Goal: Task Accomplishment & Management: Use online tool/utility

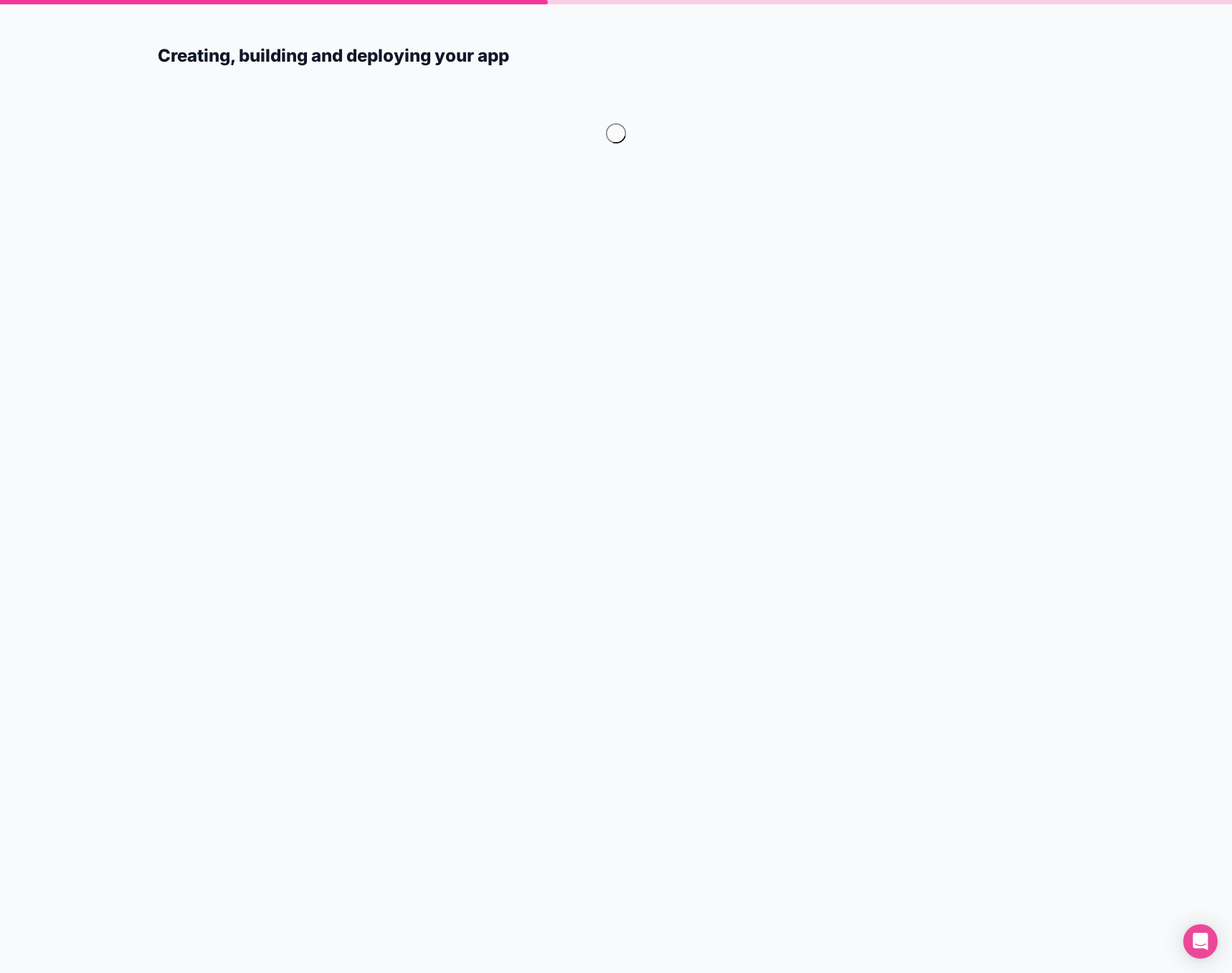
click at [336, 152] on div at bounding box center [616, 142] width 917 height 129
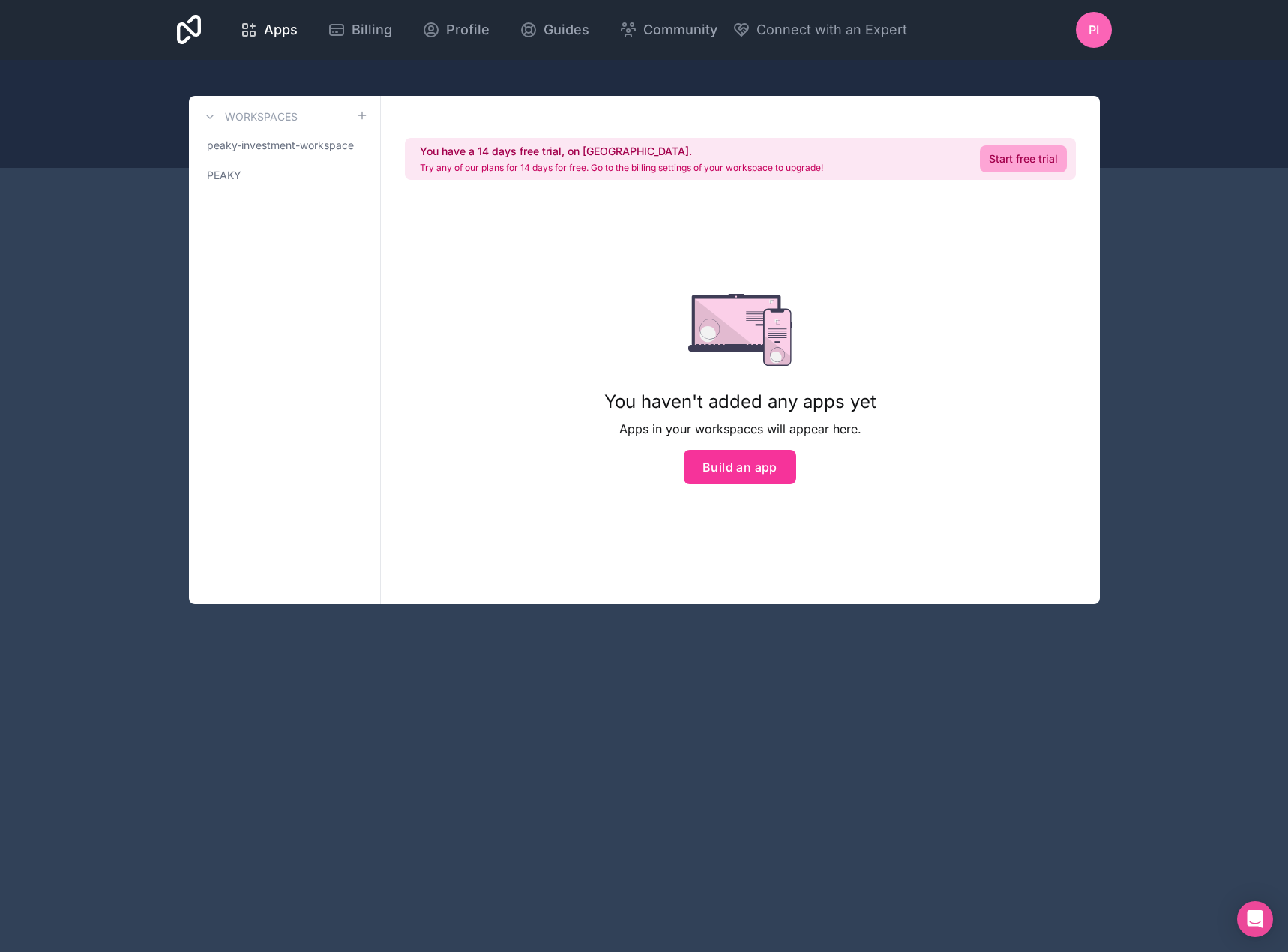
click at [580, 285] on div "You haven't added any apps yet Apps in your workspaces will appear here. Build …" at bounding box center [740, 388] width 320 height 382
click at [719, 473] on button "Build an app" at bounding box center [740, 467] width 112 height 34
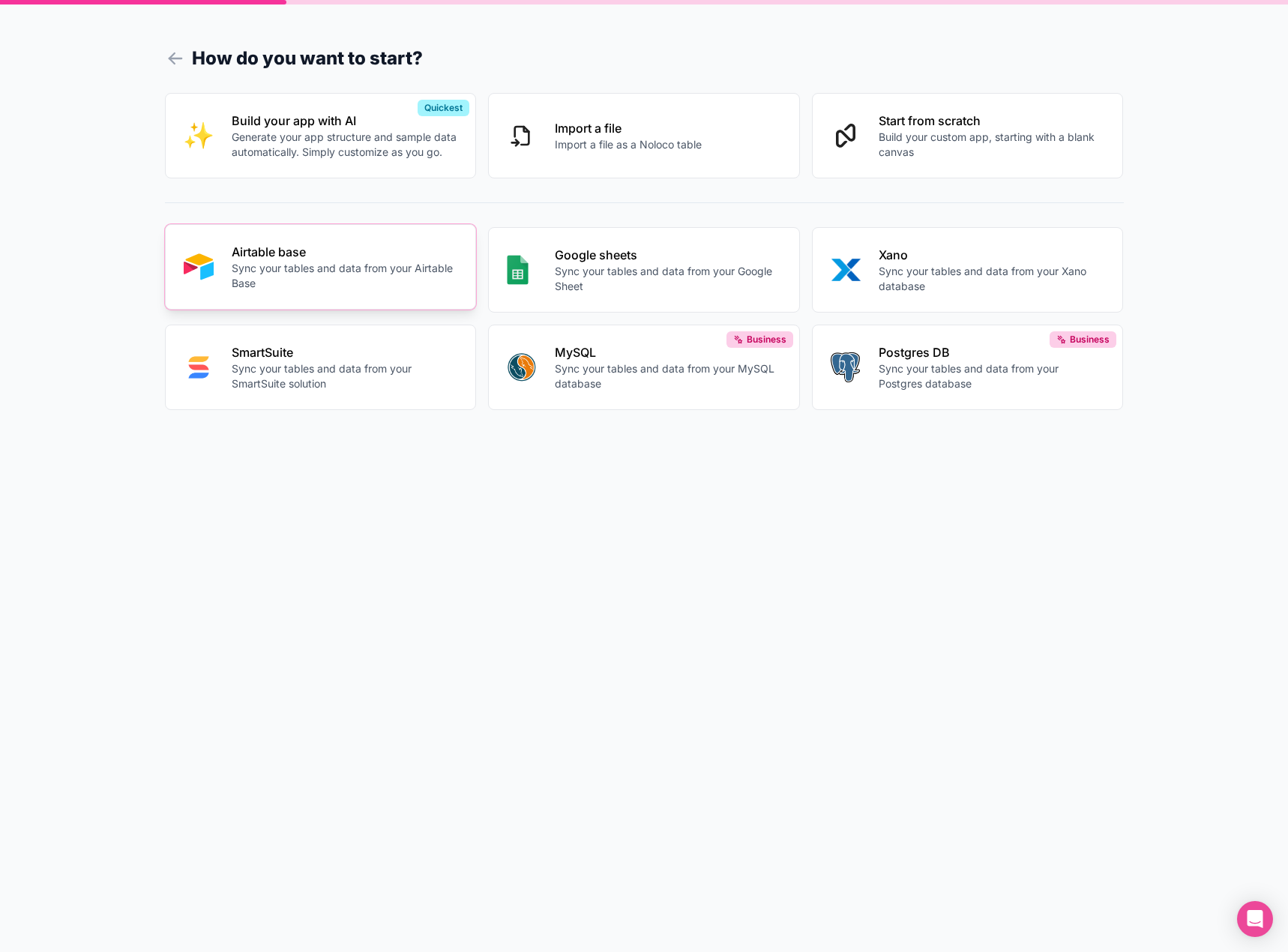
click at [368, 272] on p "Sync your tables and data from your Airtable Base" at bounding box center [344, 275] width 227 height 30
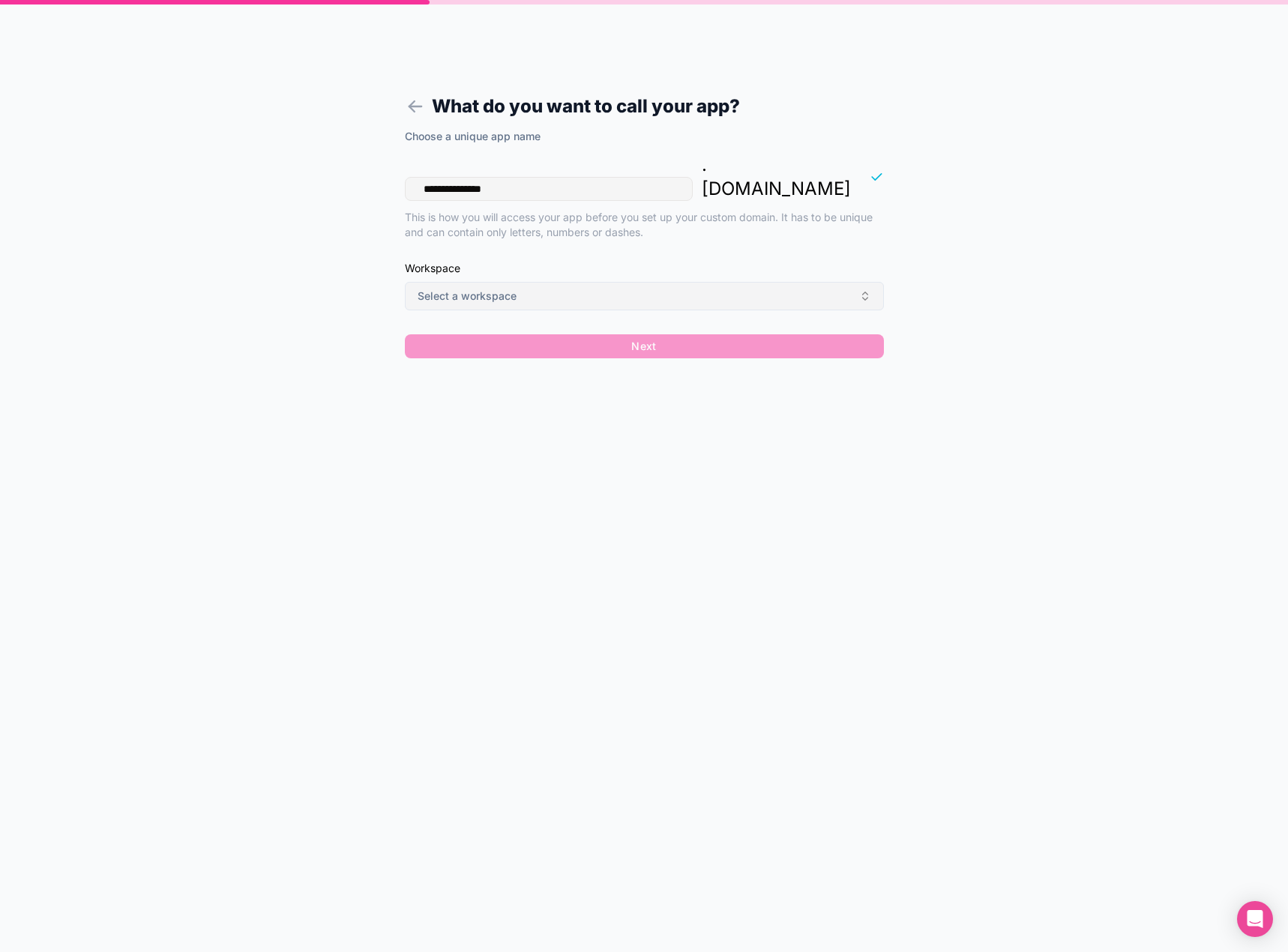
click at [618, 282] on button "Select a workspace" at bounding box center [644, 296] width 479 height 29
click at [626, 335] on div "peaky-investment-workspace" at bounding box center [644, 333] width 208 height 24
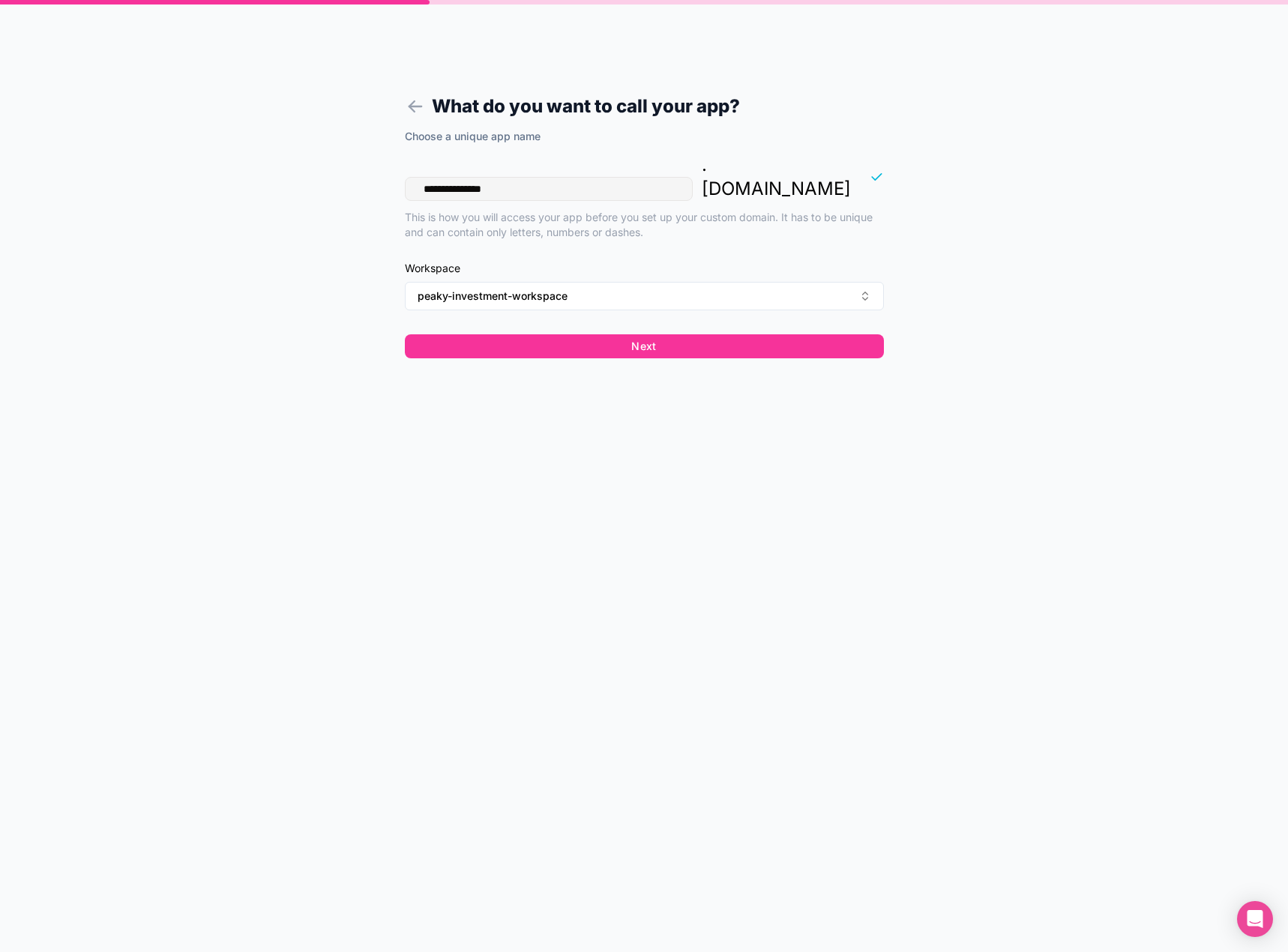
click at [976, 344] on div "**********" at bounding box center [644, 476] width 1288 height 952
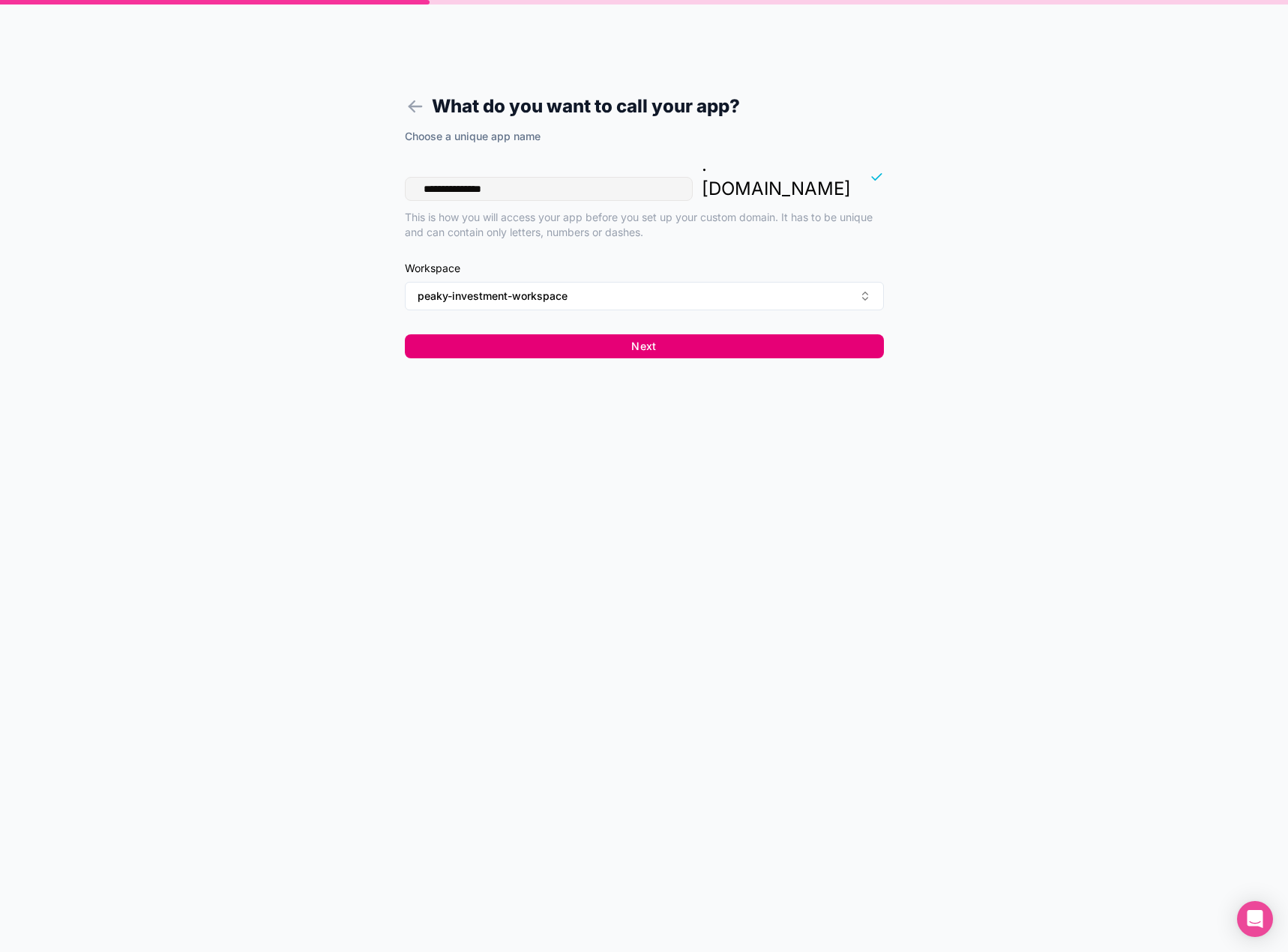
click at [748, 334] on button "Next" at bounding box center [644, 346] width 479 height 24
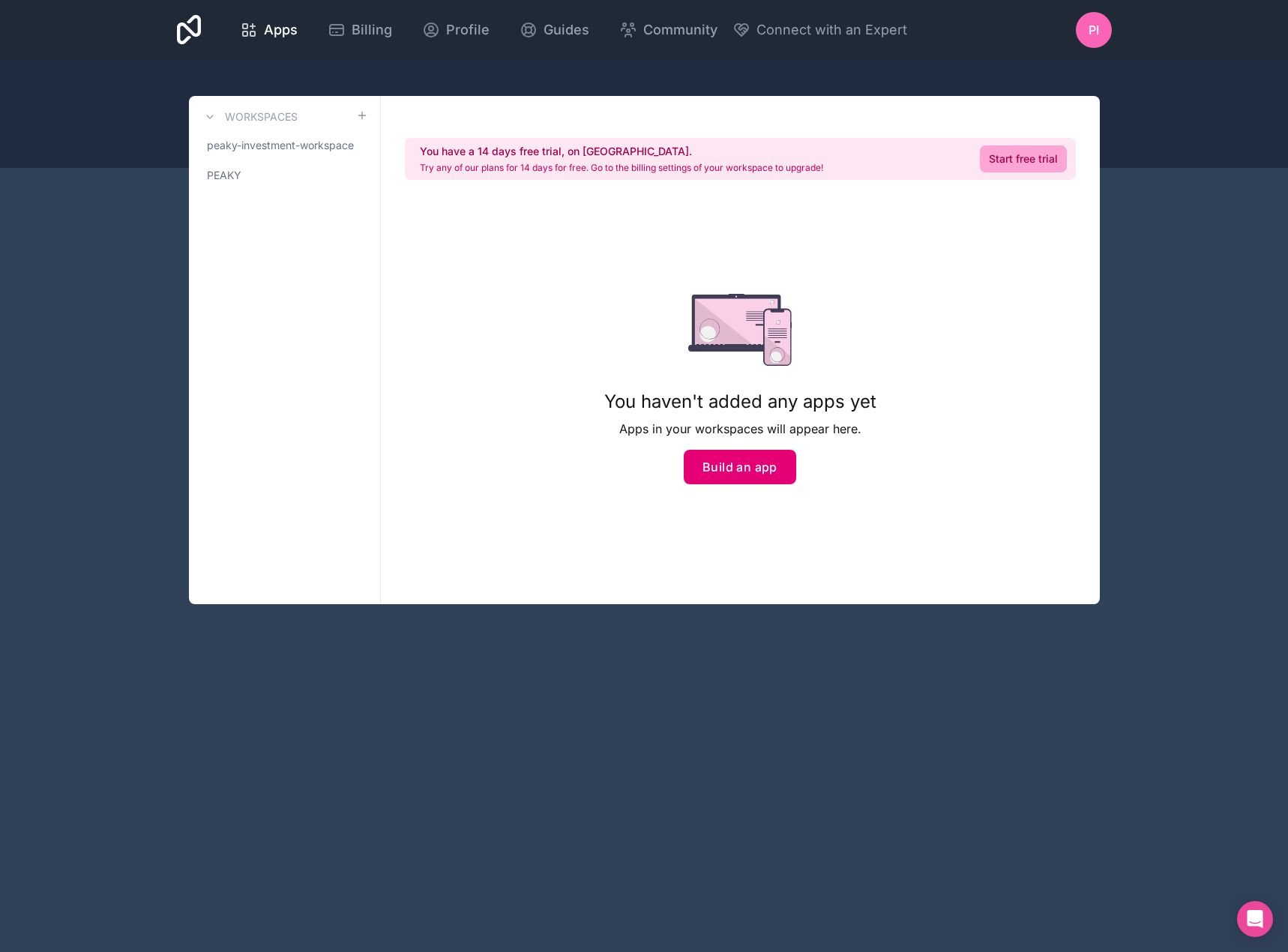
click at [767, 472] on button "Build an app" at bounding box center [740, 467] width 112 height 34
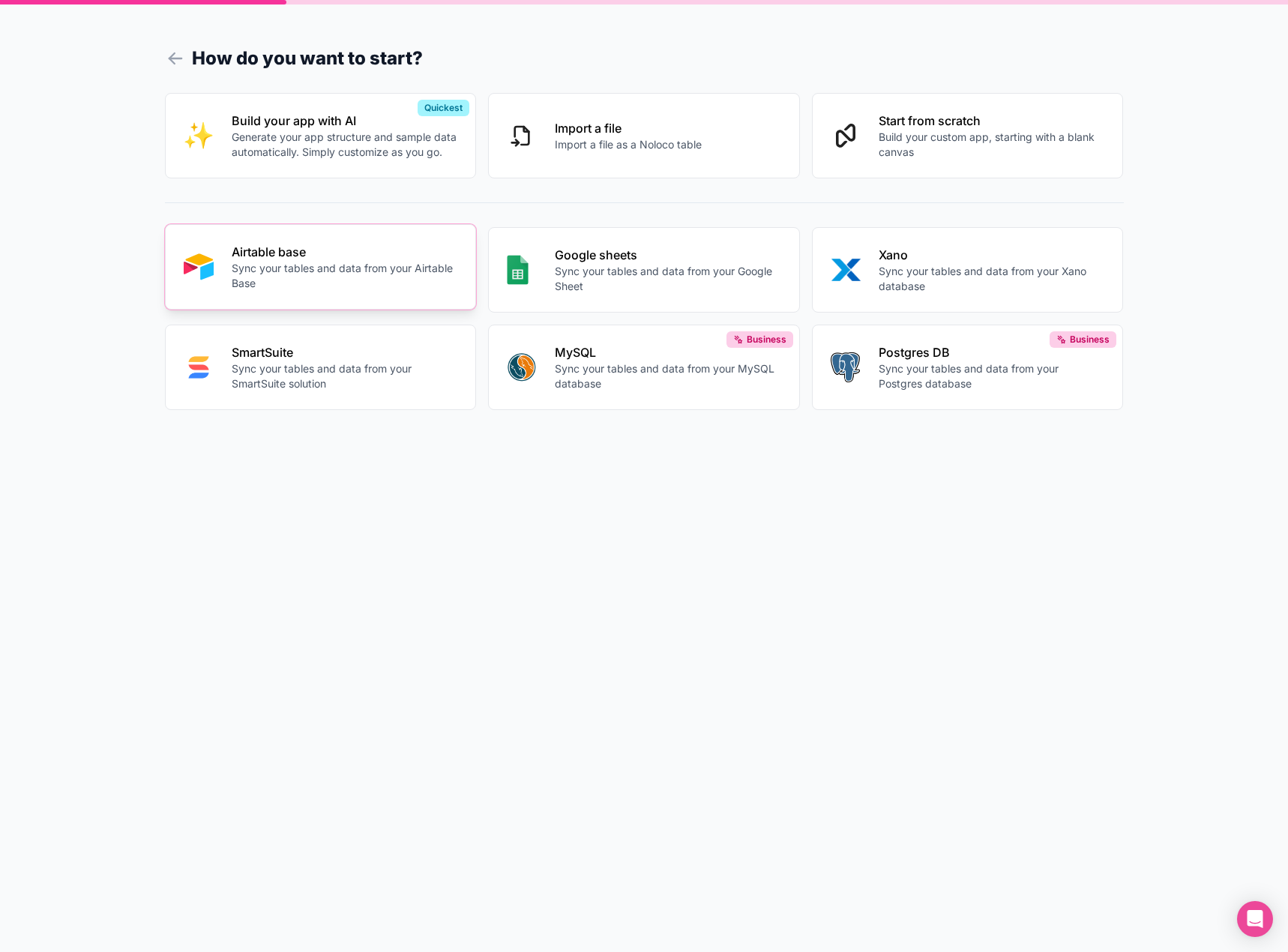
click at [355, 292] on button "Airtable base Sync your tables and data from your Airtable Base" at bounding box center [320, 267] width 312 height 86
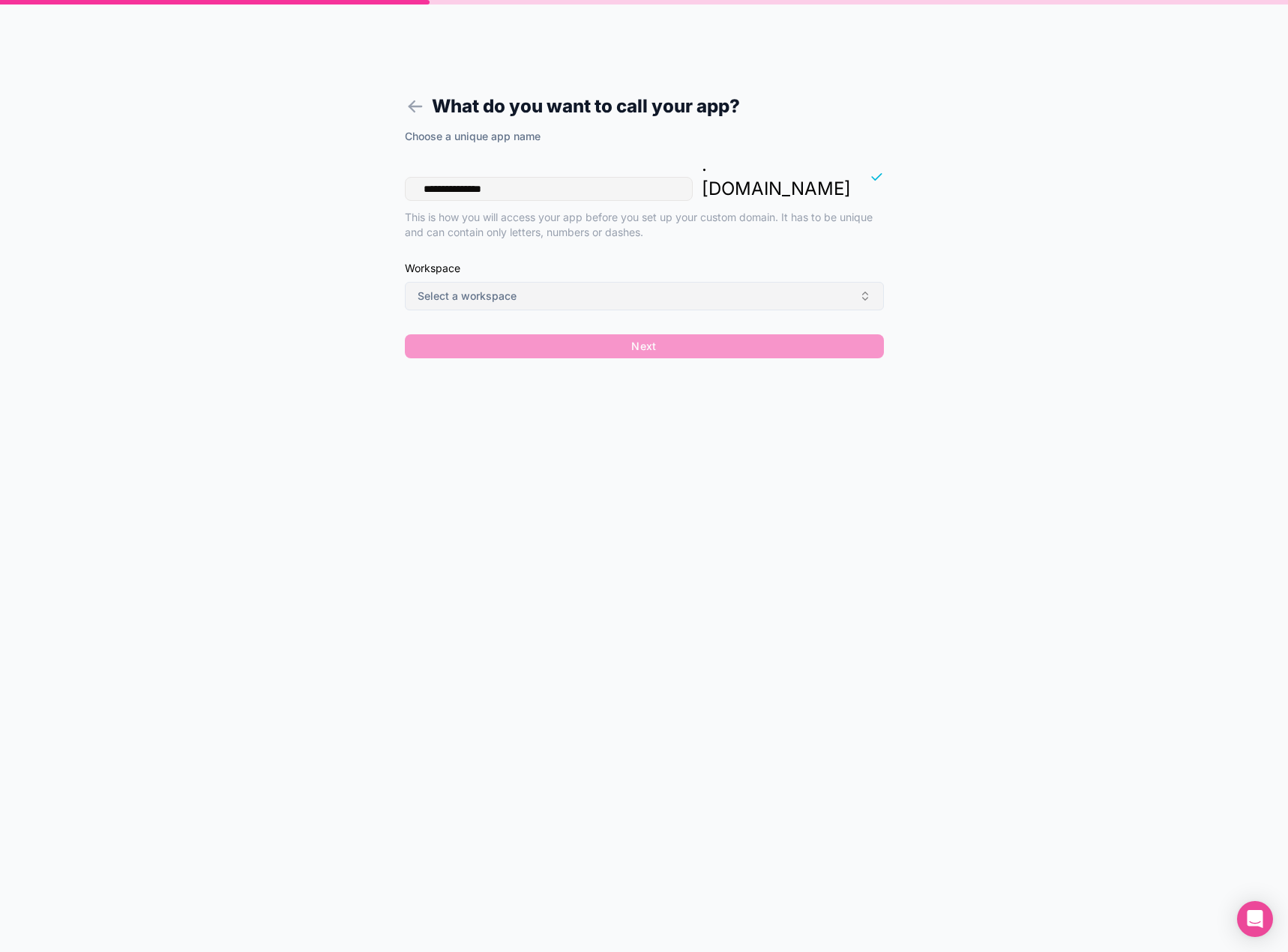
click at [620, 282] on button "Select a workspace" at bounding box center [644, 296] width 479 height 29
click at [598, 356] on div "peaky-investment-workspace PEAKY" at bounding box center [644, 345] width 208 height 48
click at [582, 228] on div "**********" at bounding box center [644, 248] width 479 height 239
click at [570, 282] on button "Select a workspace" at bounding box center [644, 296] width 479 height 29
drag, startPoint x: 557, startPoint y: 358, endPoint x: 567, endPoint y: 331, distance: 28.8
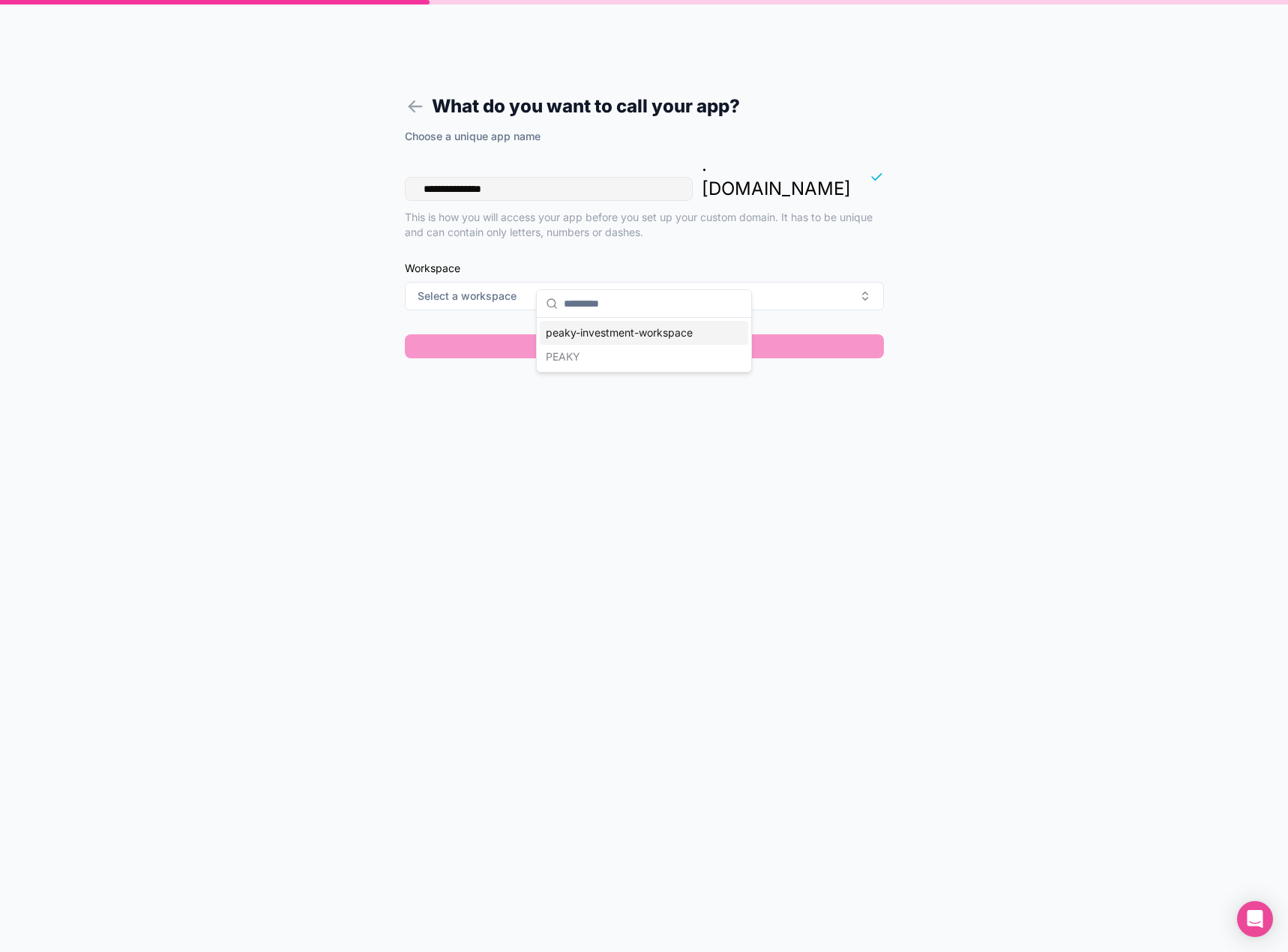
click at [560, 352] on div "peaky-investment-workspace PEAKY" at bounding box center [644, 345] width 208 height 48
click at [567, 331] on div "peaky-investment-workspace" at bounding box center [644, 333] width 208 height 24
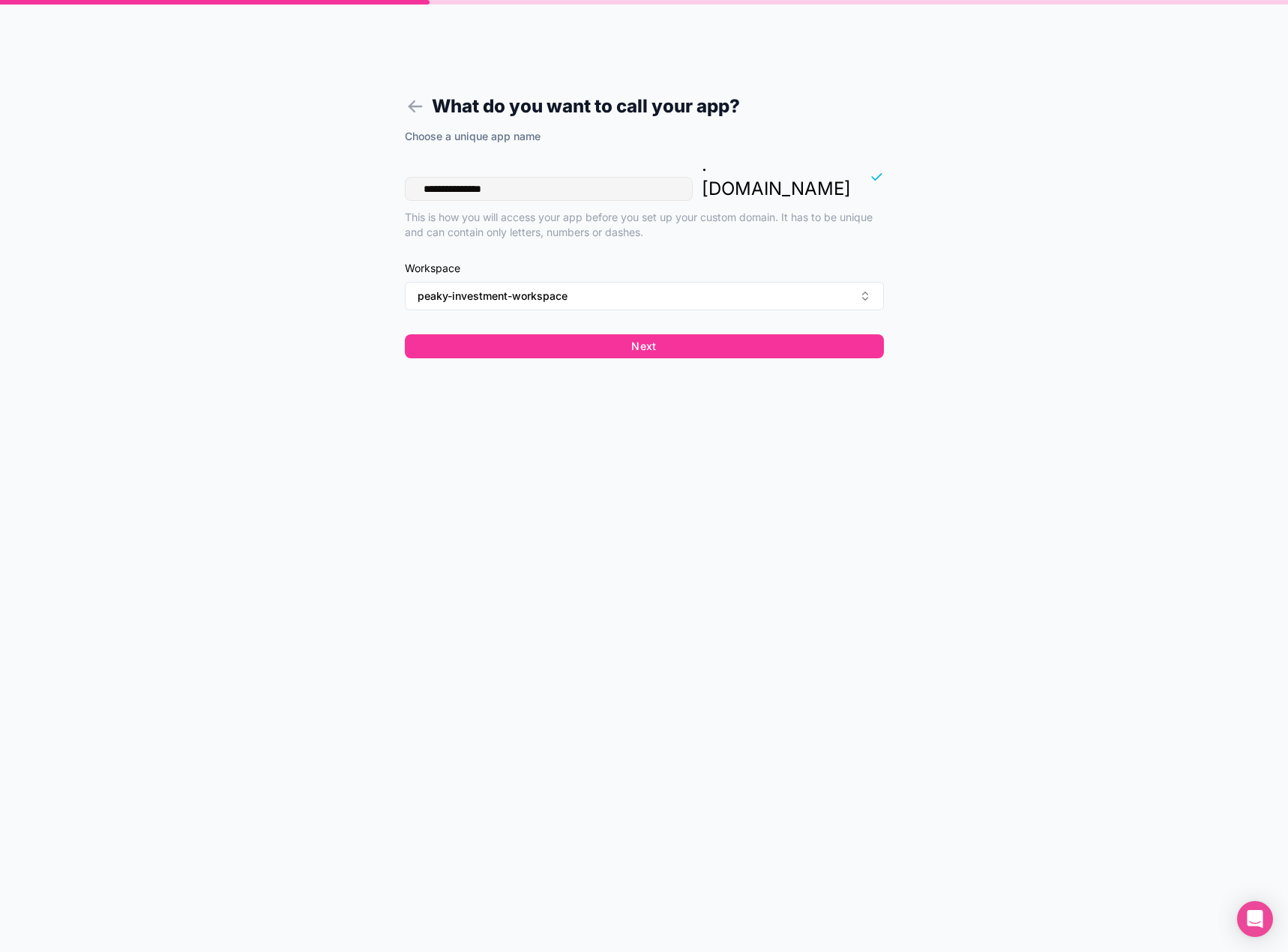
click at [525, 337] on div "**********" at bounding box center [644, 248] width 479 height 239
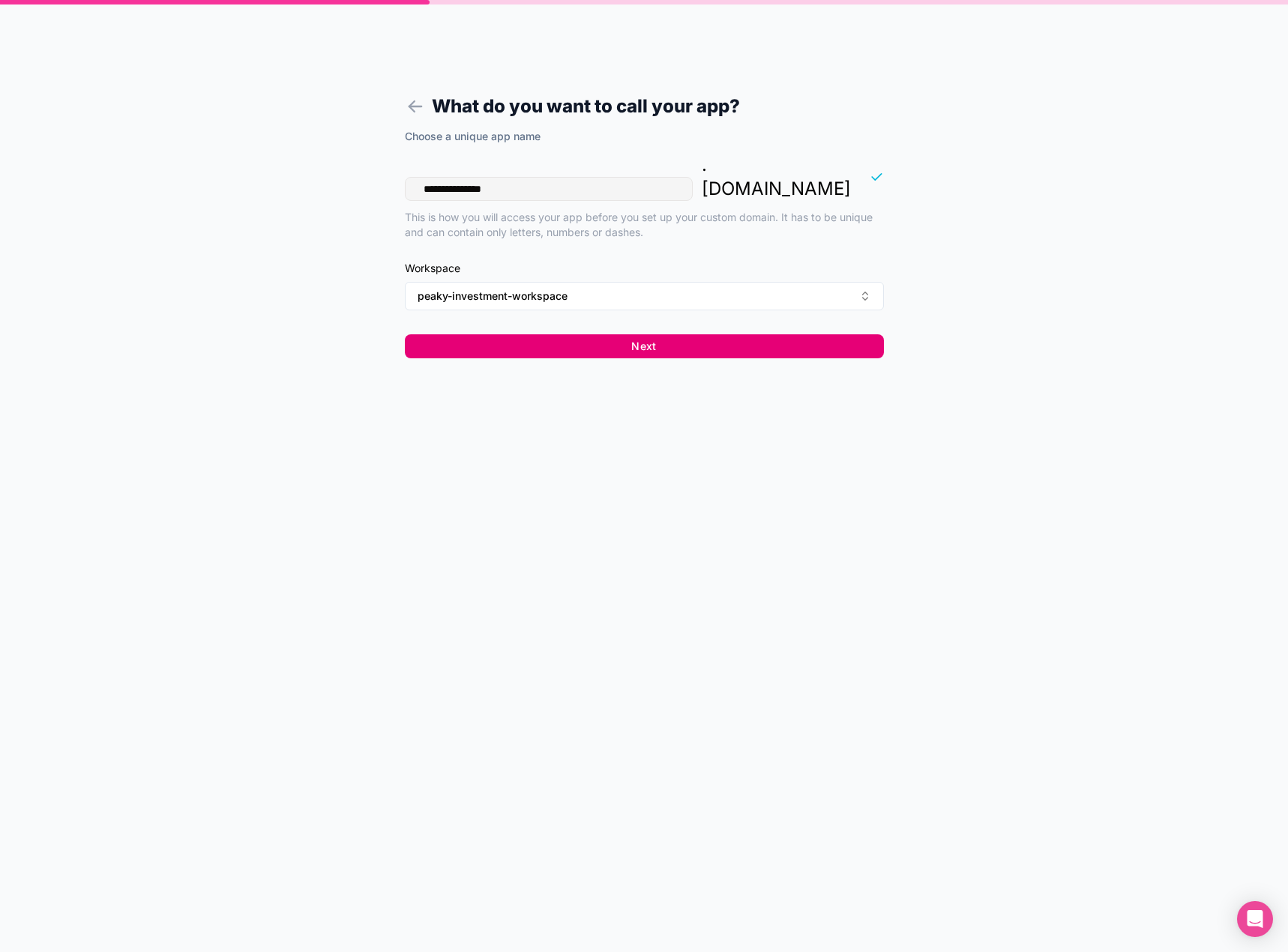
click at [532, 334] on button "Next" at bounding box center [644, 346] width 479 height 24
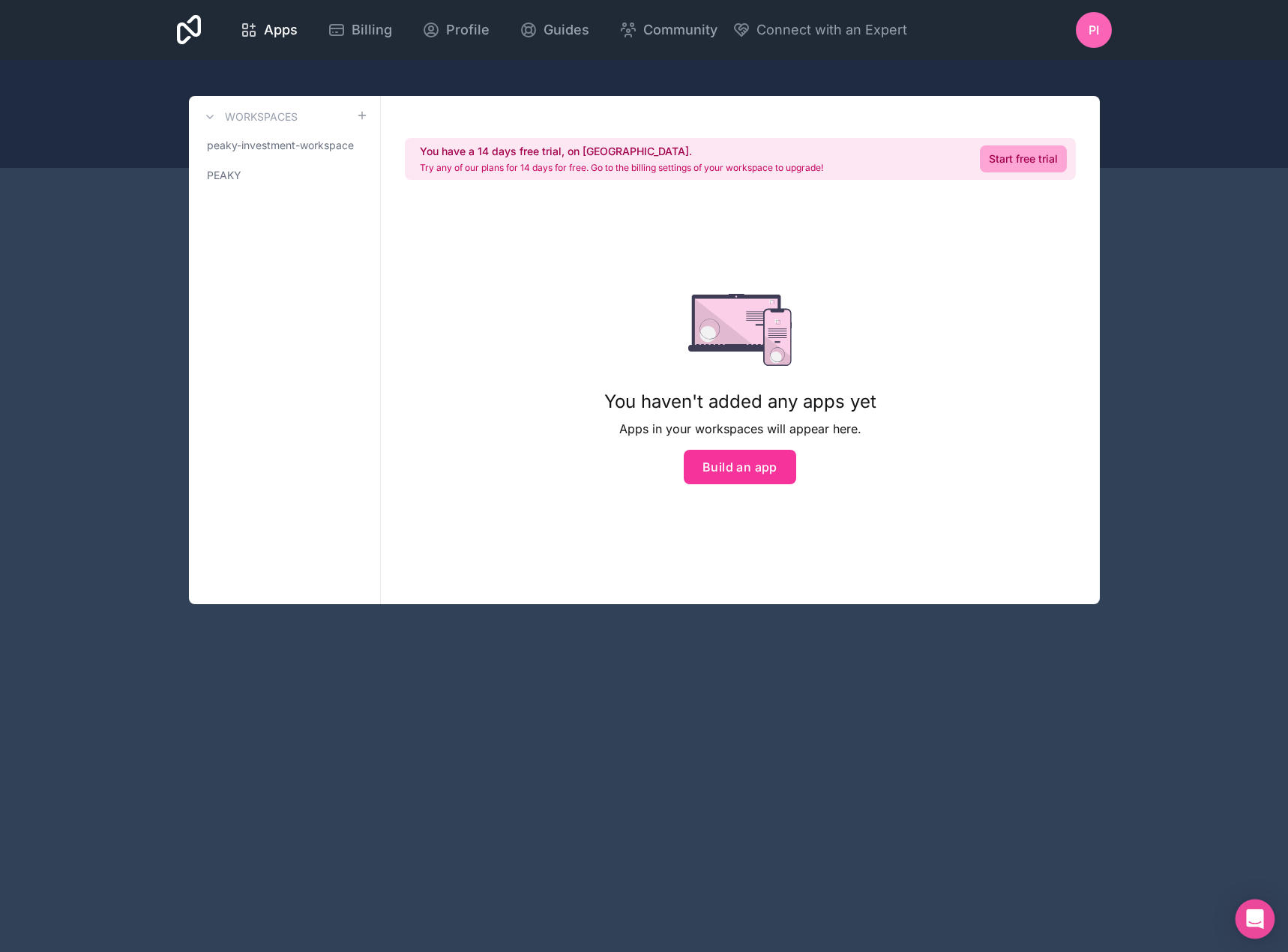
click at [1261, 913] on icon "Open Intercom Messenger" at bounding box center [1254, 918] width 18 height 19
click at [772, 465] on button "Build an app" at bounding box center [740, 467] width 112 height 34
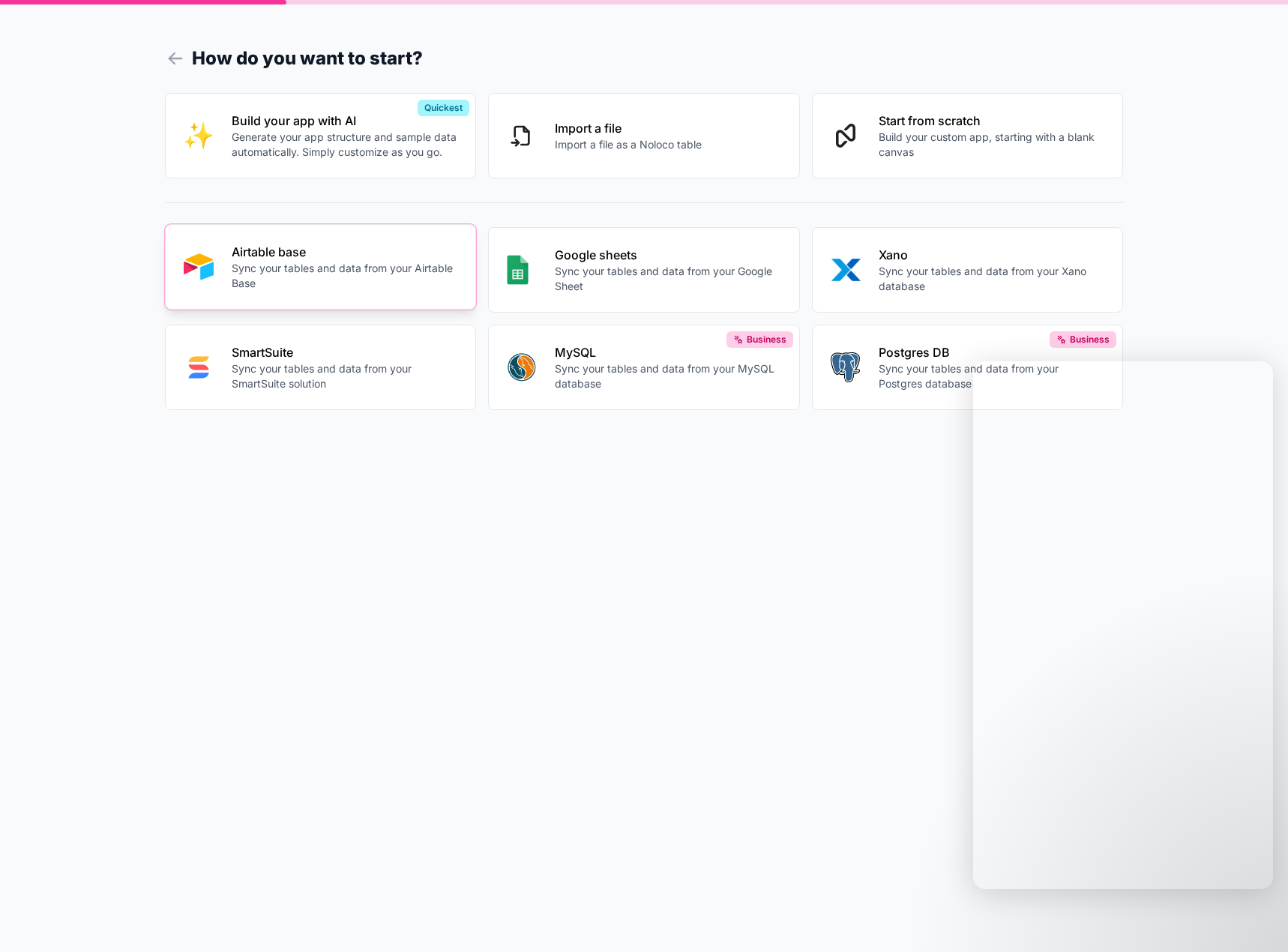
click at [286, 260] on p "Airtable base" at bounding box center [344, 251] width 227 height 18
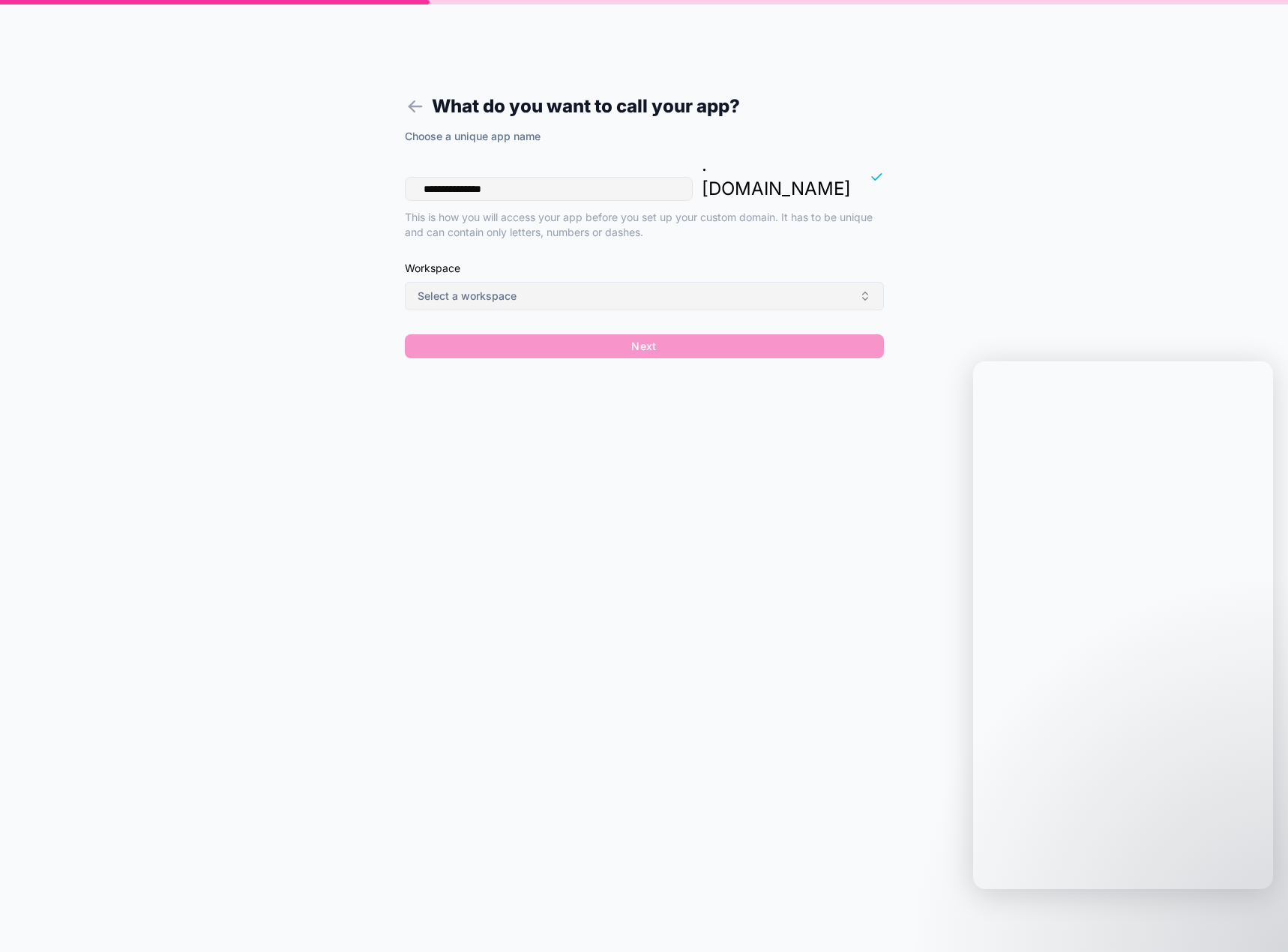
drag, startPoint x: 674, startPoint y: 286, endPoint x: 666, endPoint y: 285, distance: 8.1
click at [674, 286] on button "Select a workspace" at bounding box center [644, 296] width 479 height 29
click at [576, 328] on div "peaky-investment-workspace" at bounding box center [644, 333] width 208 height 24
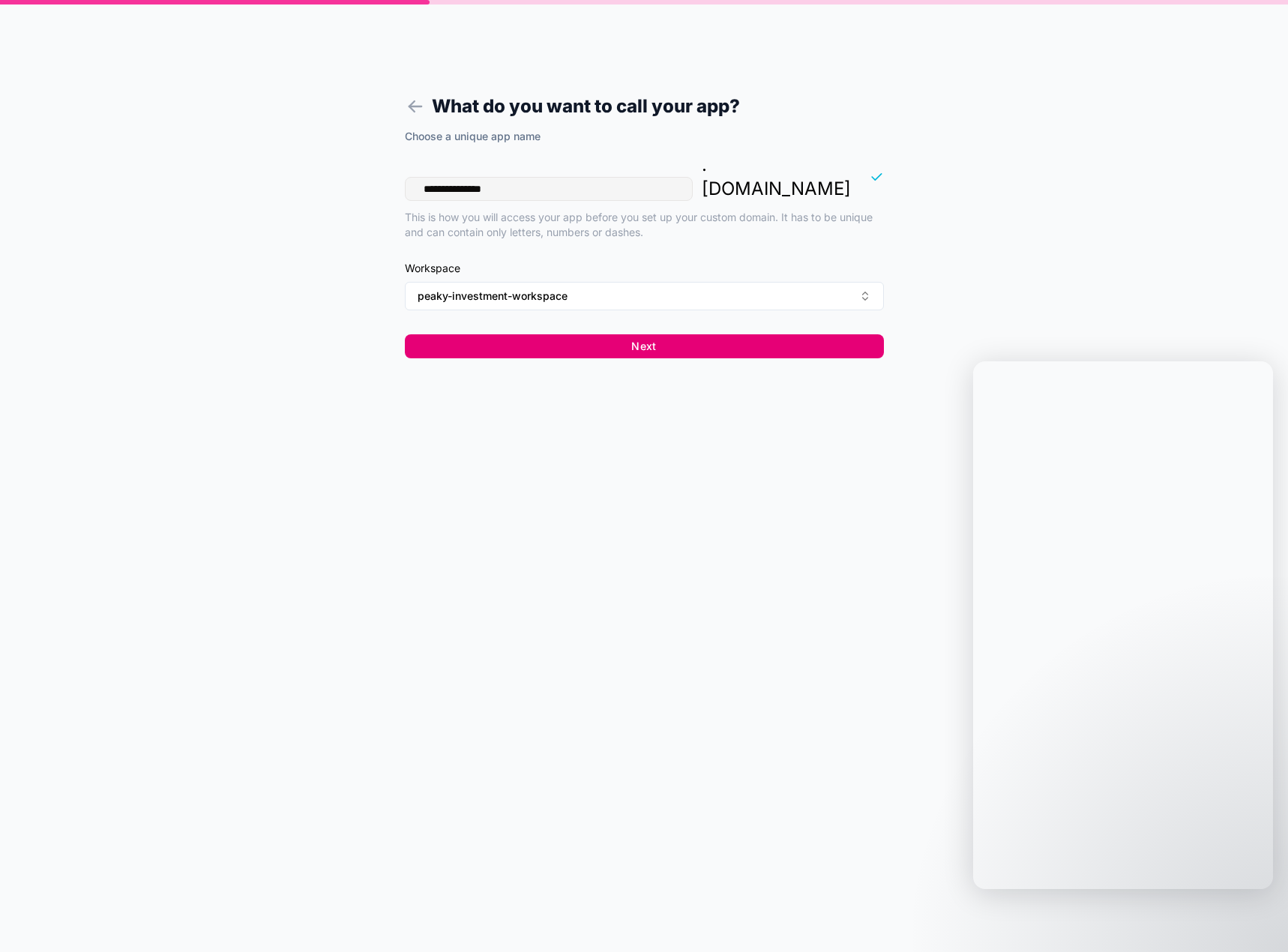
click at [642, 334] on button "Next" at bounding box center [644, 346] width 479 height 24
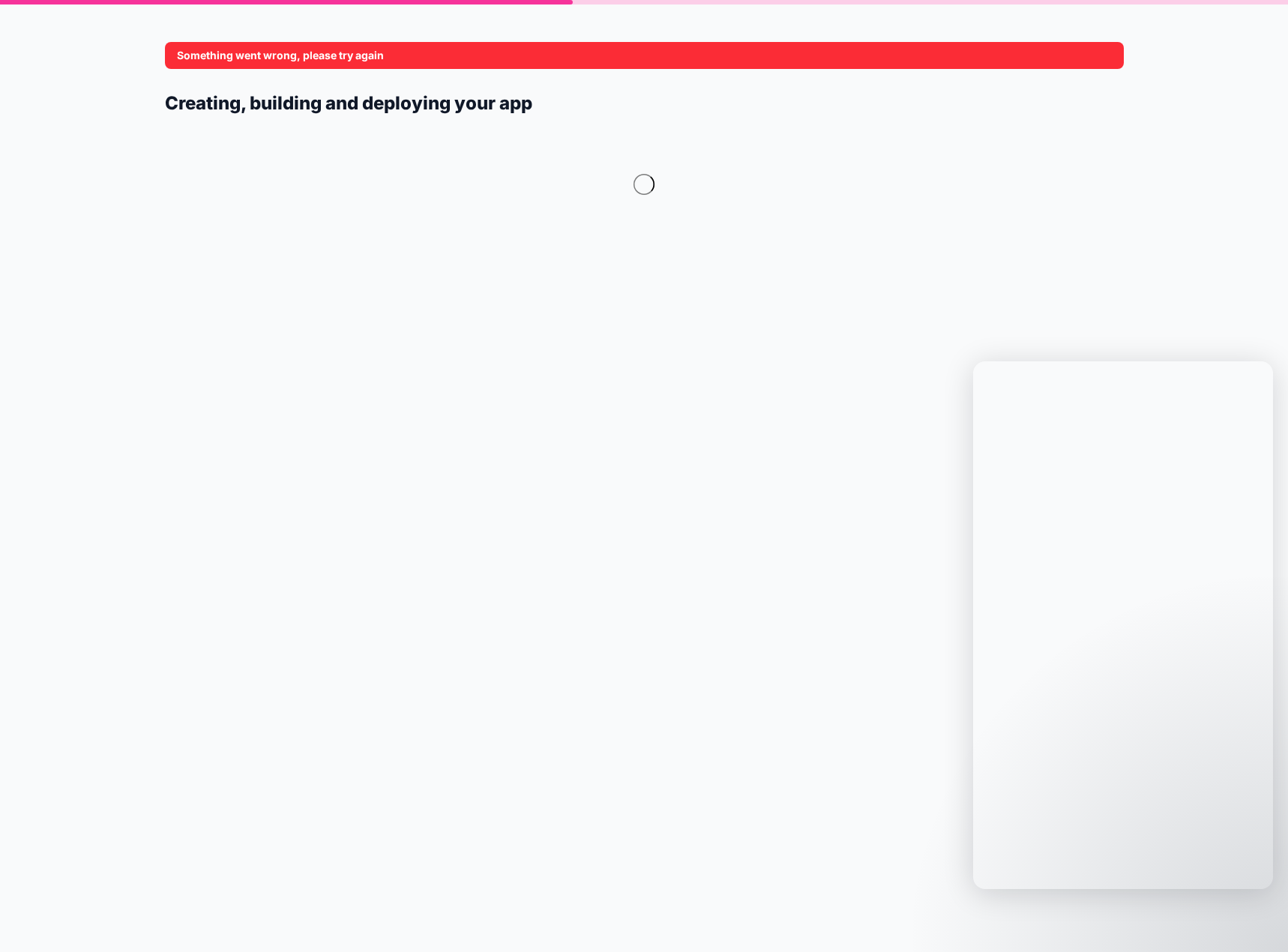
drag, startPoint x: 391, startPoint y: 57, endPoint x: 203, endPoint y: 54, distance: 188.0
click at [209, 56] on div "Something went wrong, please try again" at bounding box center [644, 55] width 959 height 27
drag, startPoint x: 174, startPoint y: 54, endPoint x: 419, endPoint y: 51, distance: 245.0
click at [415, 50] on div "Something went wrong, please try again" at bounding box center [644, 55] width 959 height 27
drag, startPoint x: 598, startPoint y: 343, endPoint x: 607, endPoint y: 336, distance: 11.4
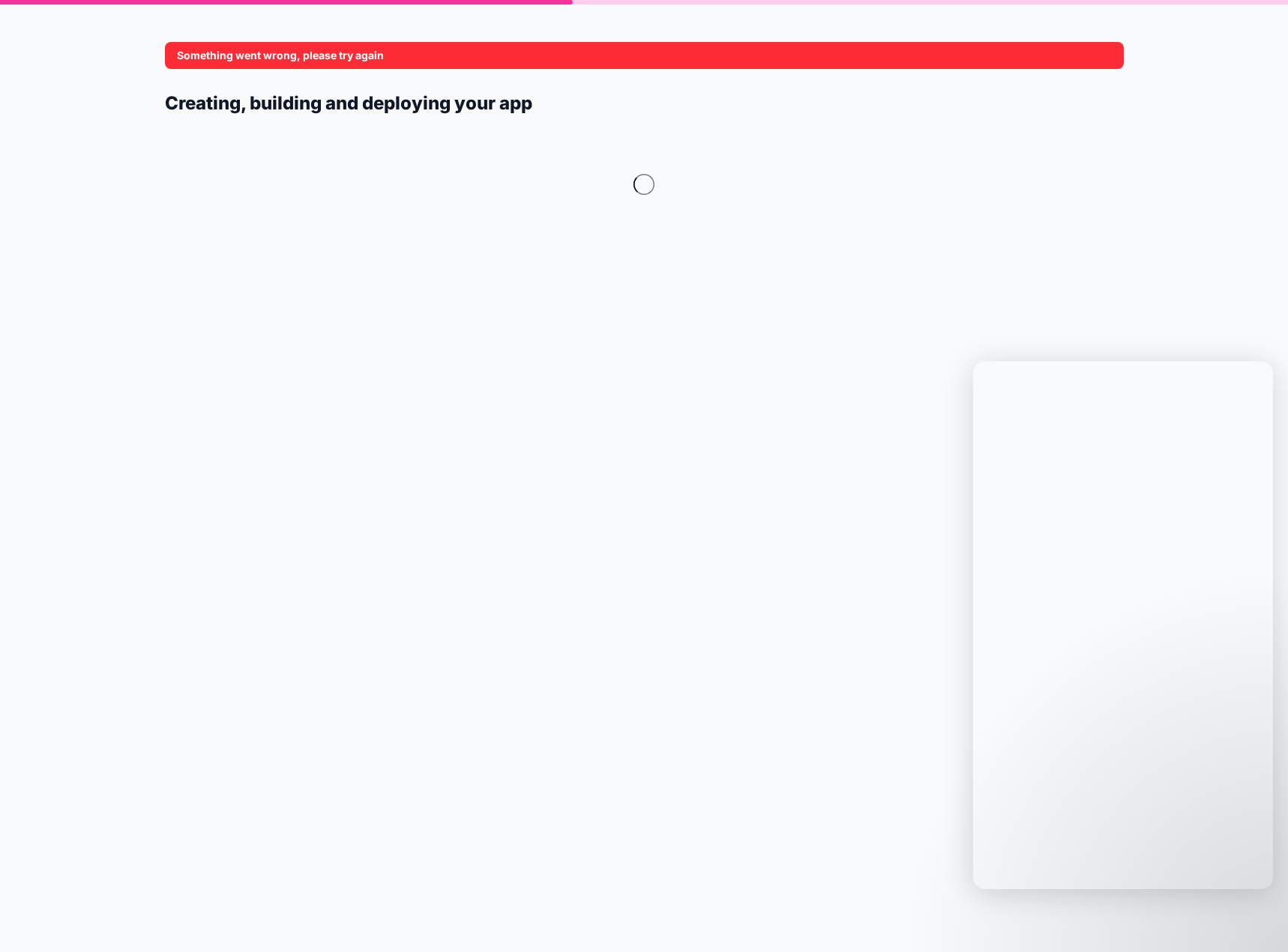
click at [602, 336] on form "Something went wrong, please try again Creating, building and deploying your app" at bounding box center [644, 494] width 959 height 916
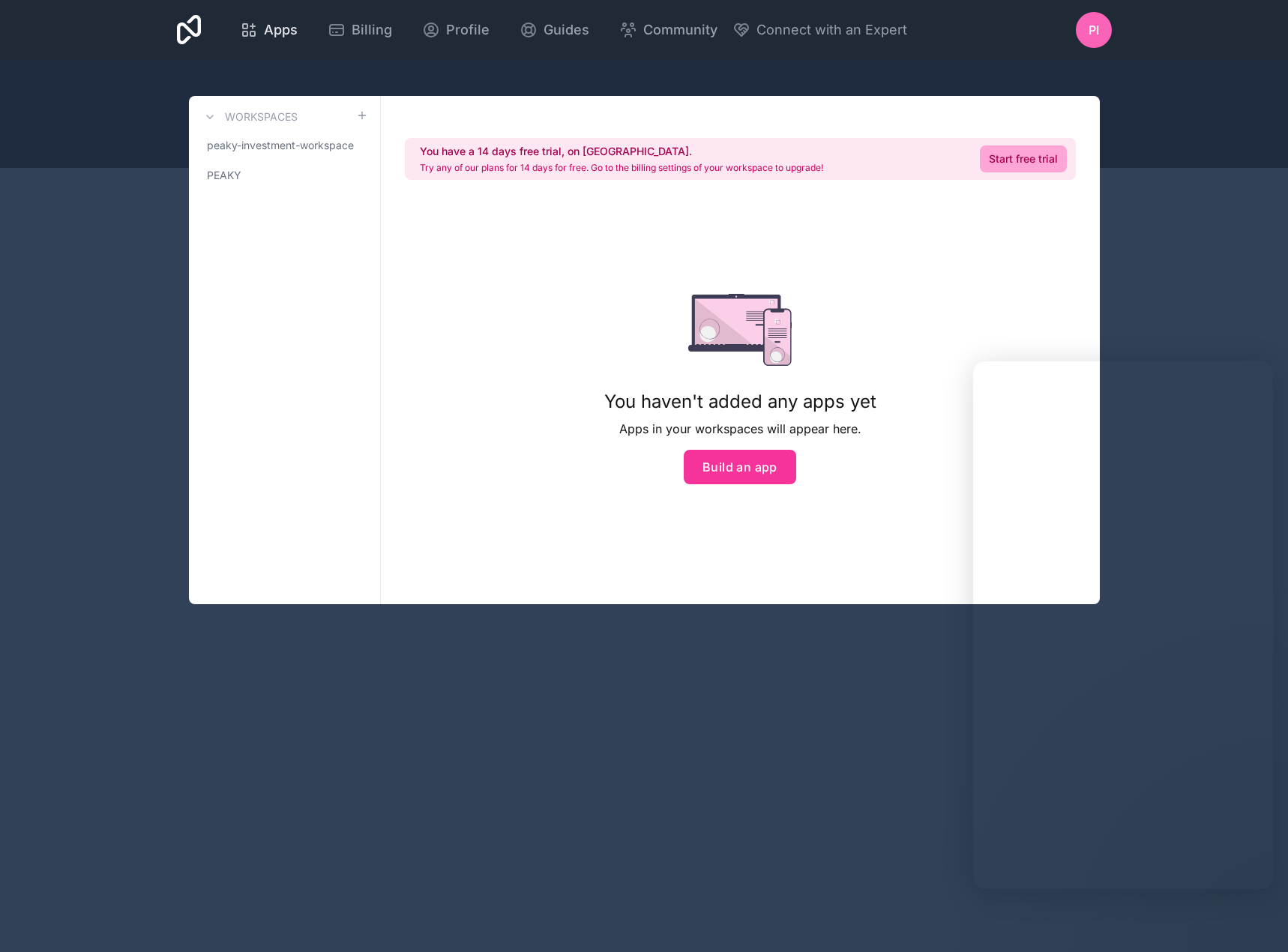
click at [284, 29] on span "Apps" at bounding box center [280, 30] width 34 height 21
click at [254, 172] on link "PEAKY" at bounding box center [284, 175] width 167 height 27
click at [775, 478] on button "Build an app" at bounding box center [740, 467] width 112 height 34
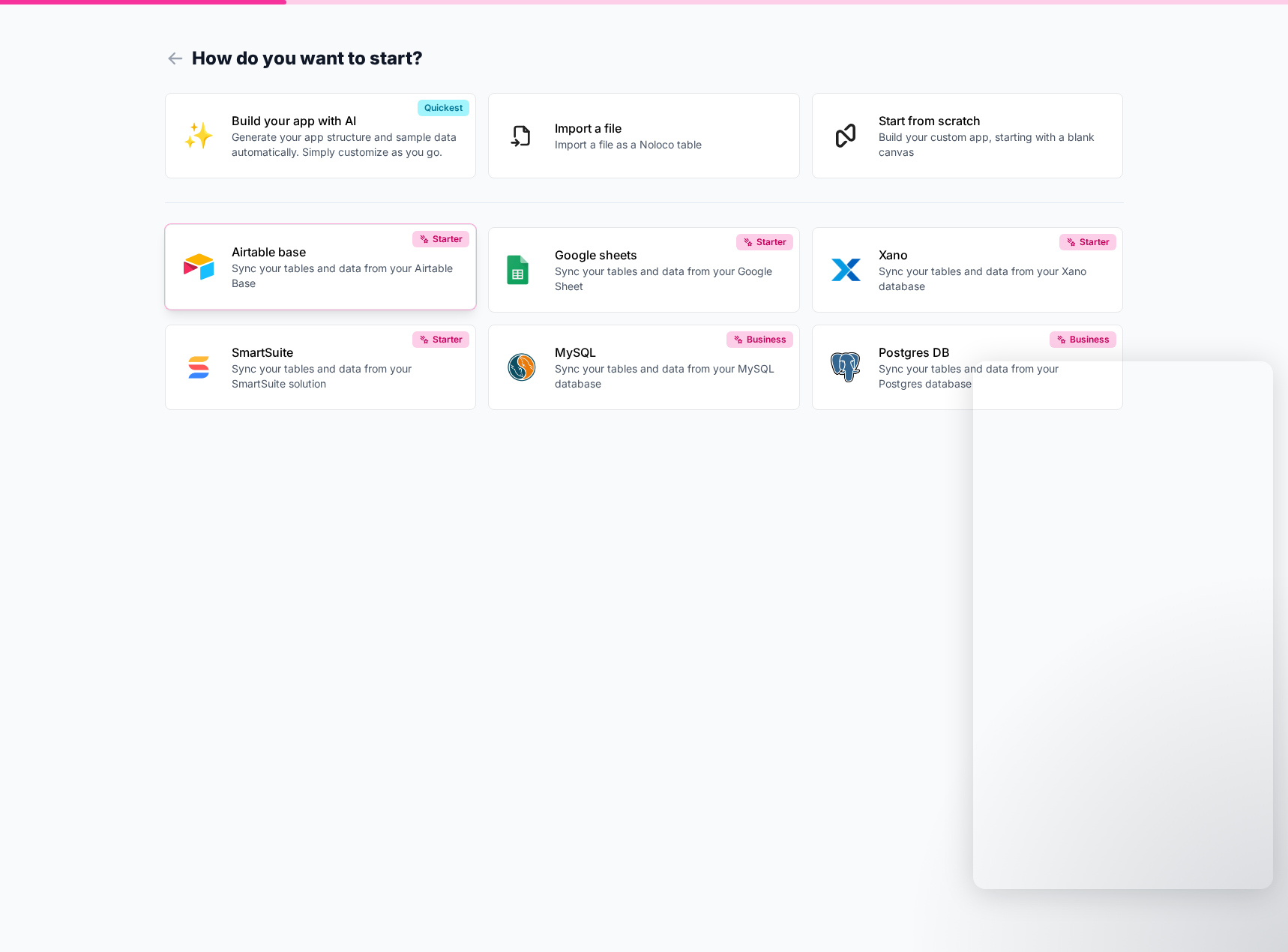
click at [362, 299] on button "Airtable base Sync your tables and data from your Airtable Base Starter" at bounding box center [320, 267] width 312 height 86
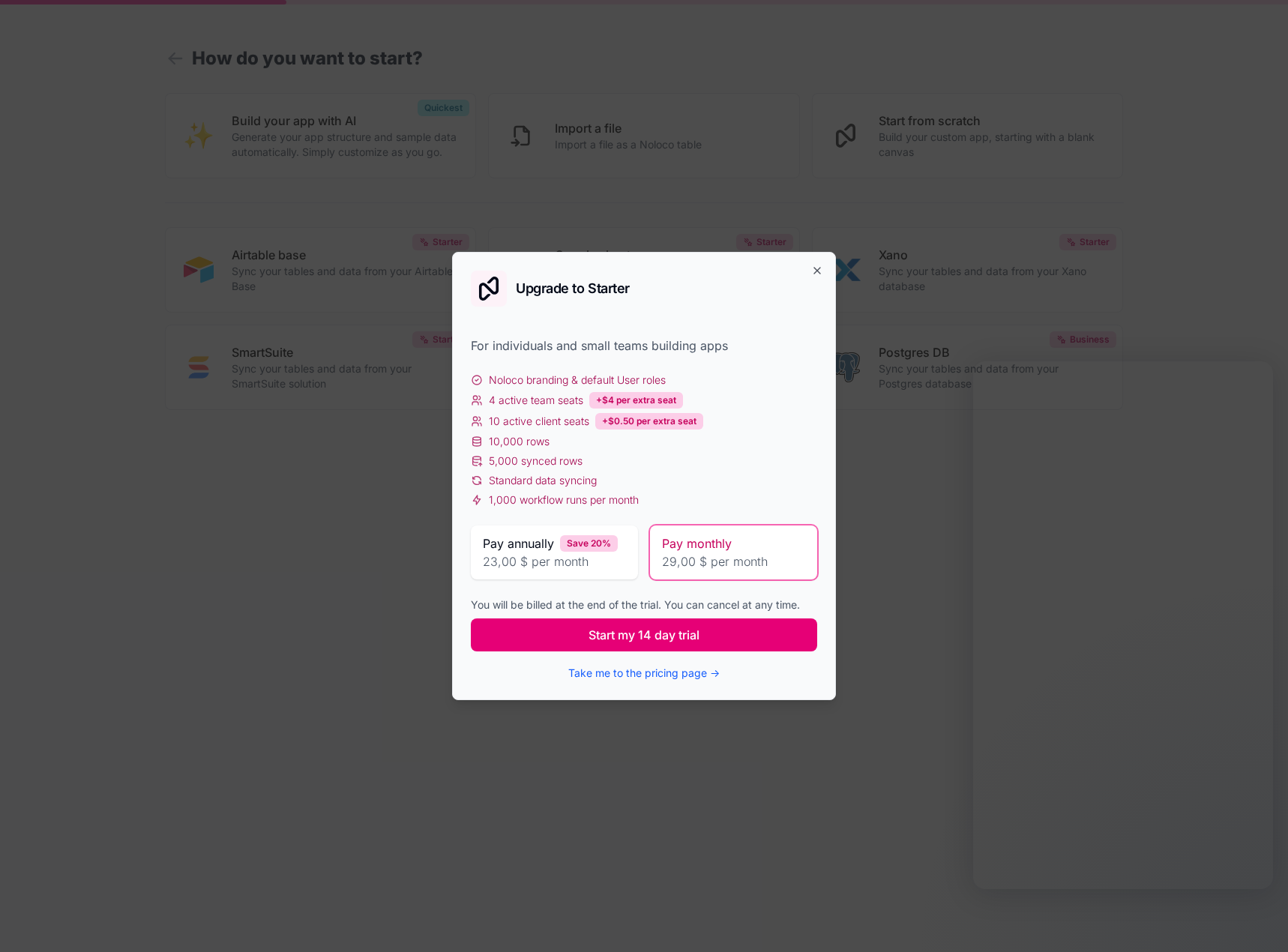
click at [702, 630] on button "Start my 14 day trial" at bounding box center [644, 634] width 346 height 33
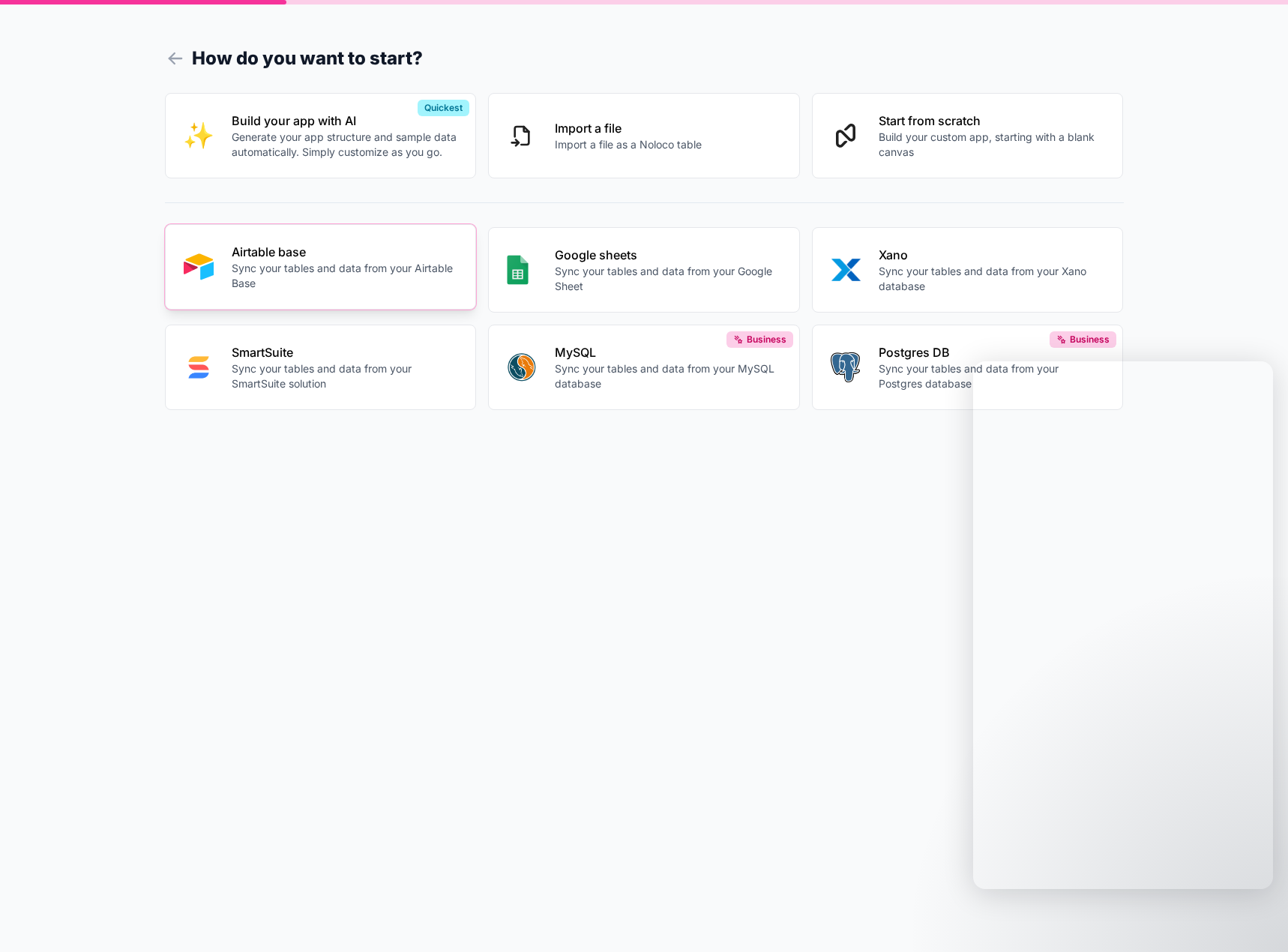
click at [316, 256] on p "Airtable base" at bounding box center [344, 251] width 227 height 18
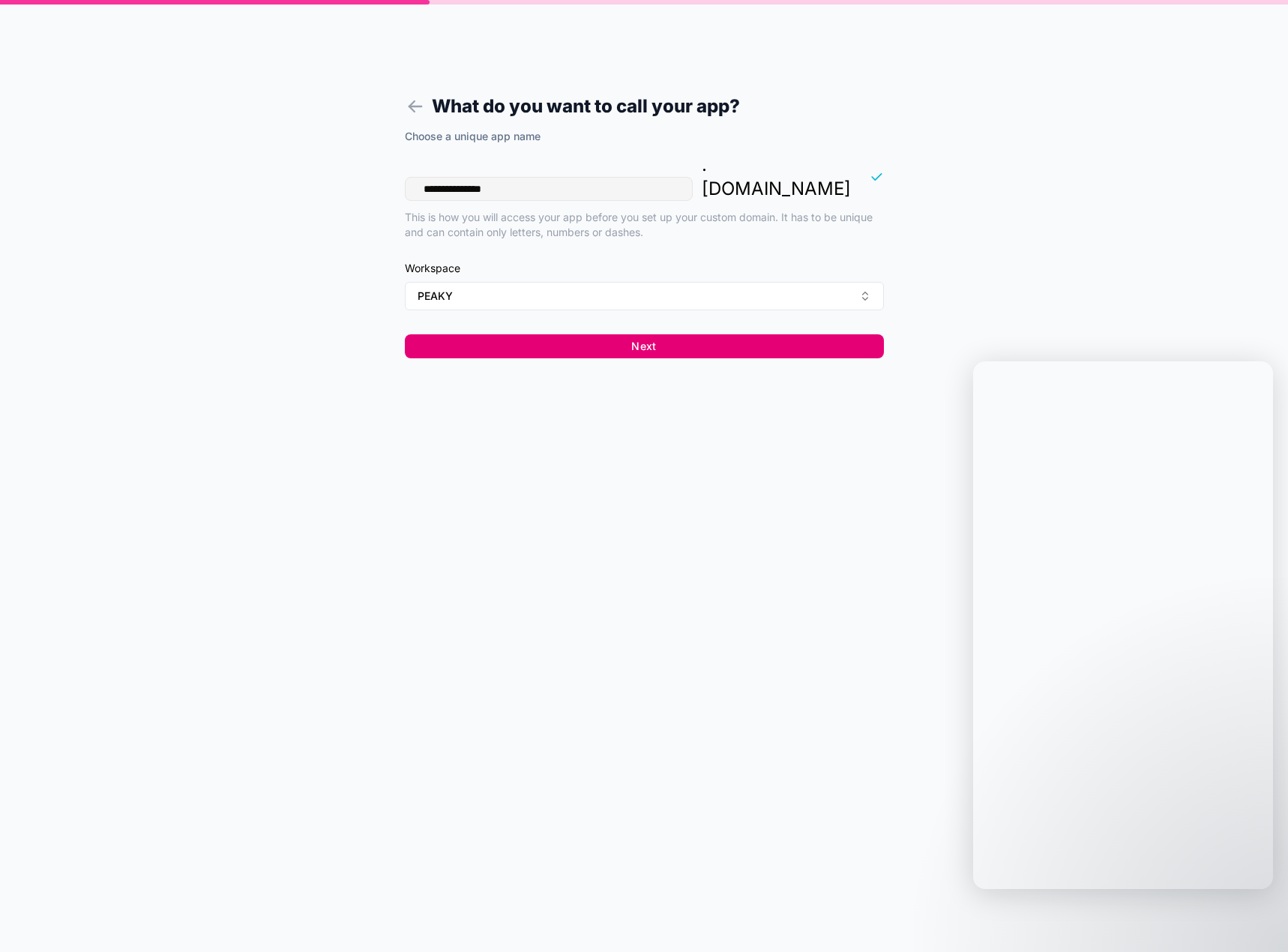
click at [630, 334] on button "Next" at bounding box center [644, 346] width 479 height 24
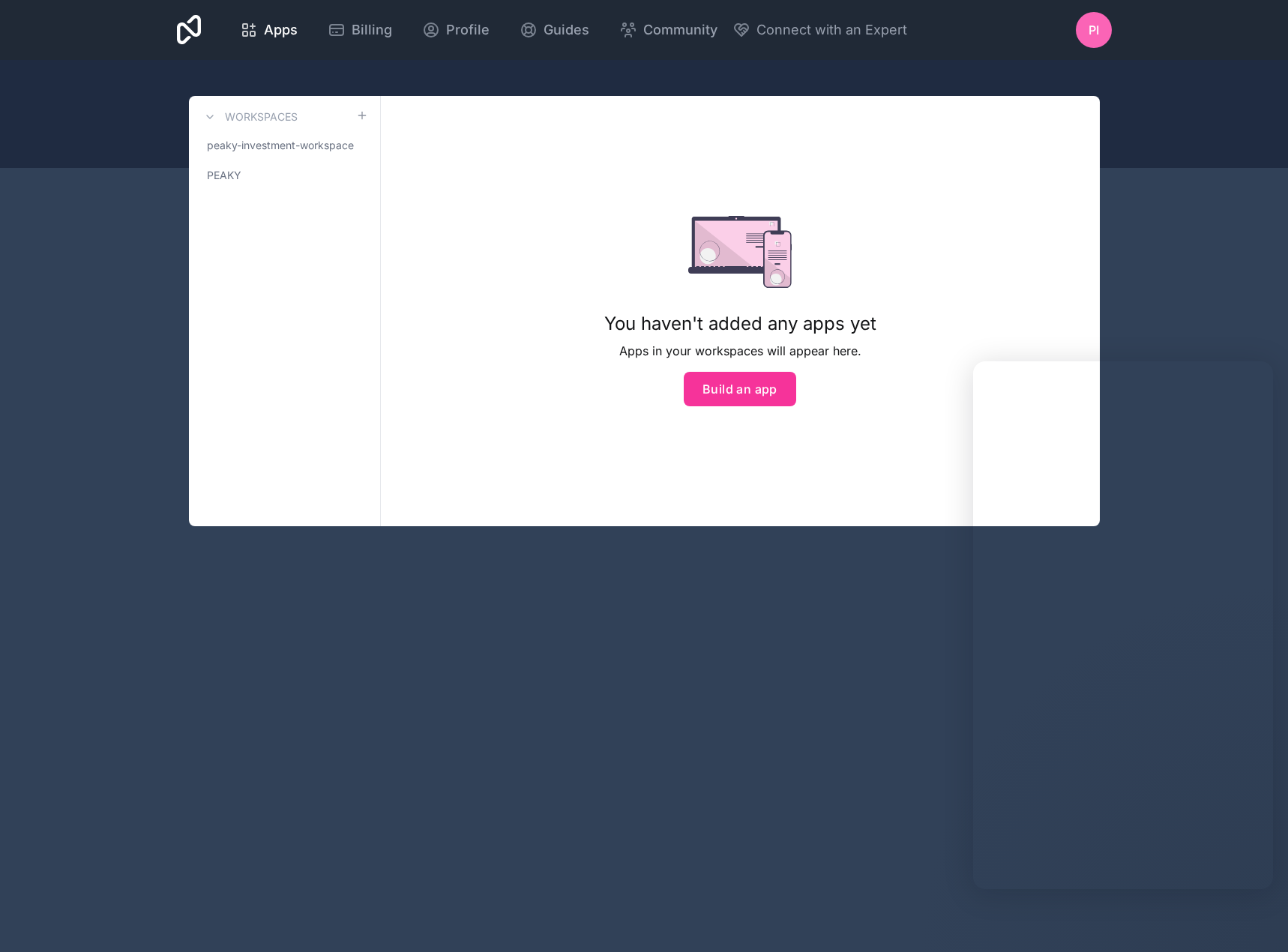
click at [507, 185] on div "You haven't added any apps yet Apps in your workspaces will appear here. Build …" at bounding box center [740, 311] width 719 height 430
click at [1096, 31] on span "PI" at bounding box center [1093, 30] width 10 height 18
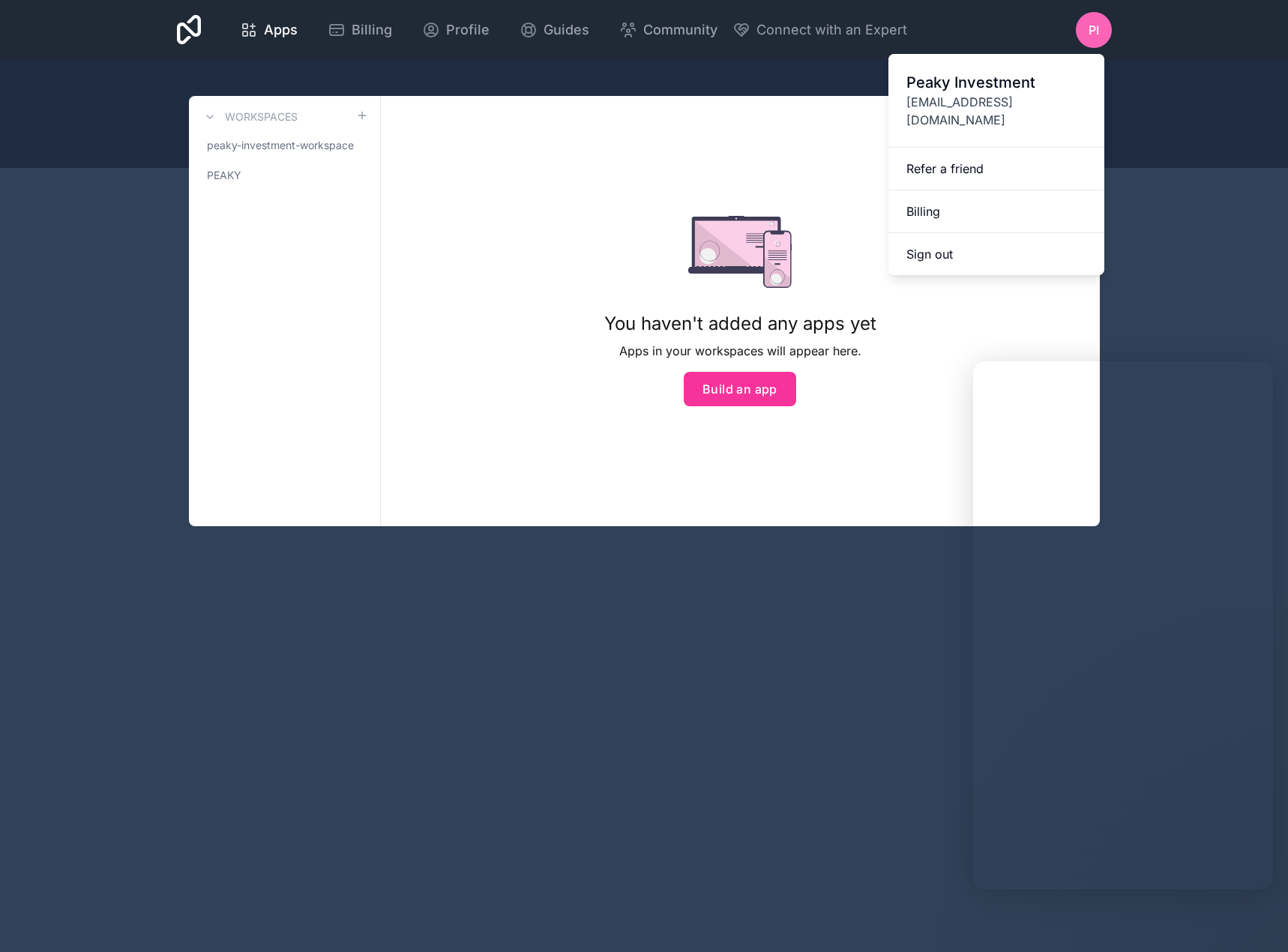
click at [433, 81] on div at bounding box center [644, 114] width 1288 height 108
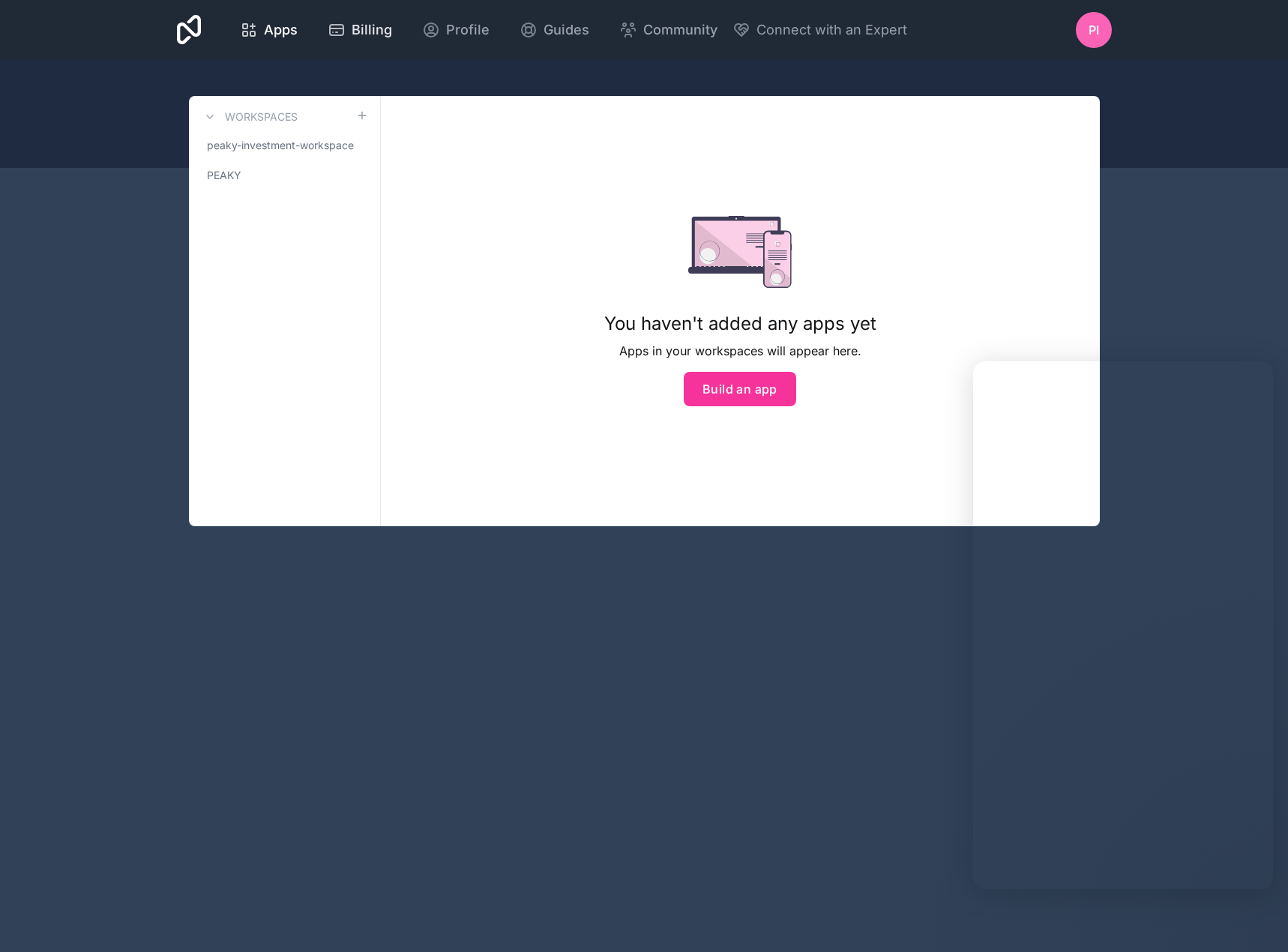
click at [336, 25] on icon at bounding box center [336, 30] width 14 height 10
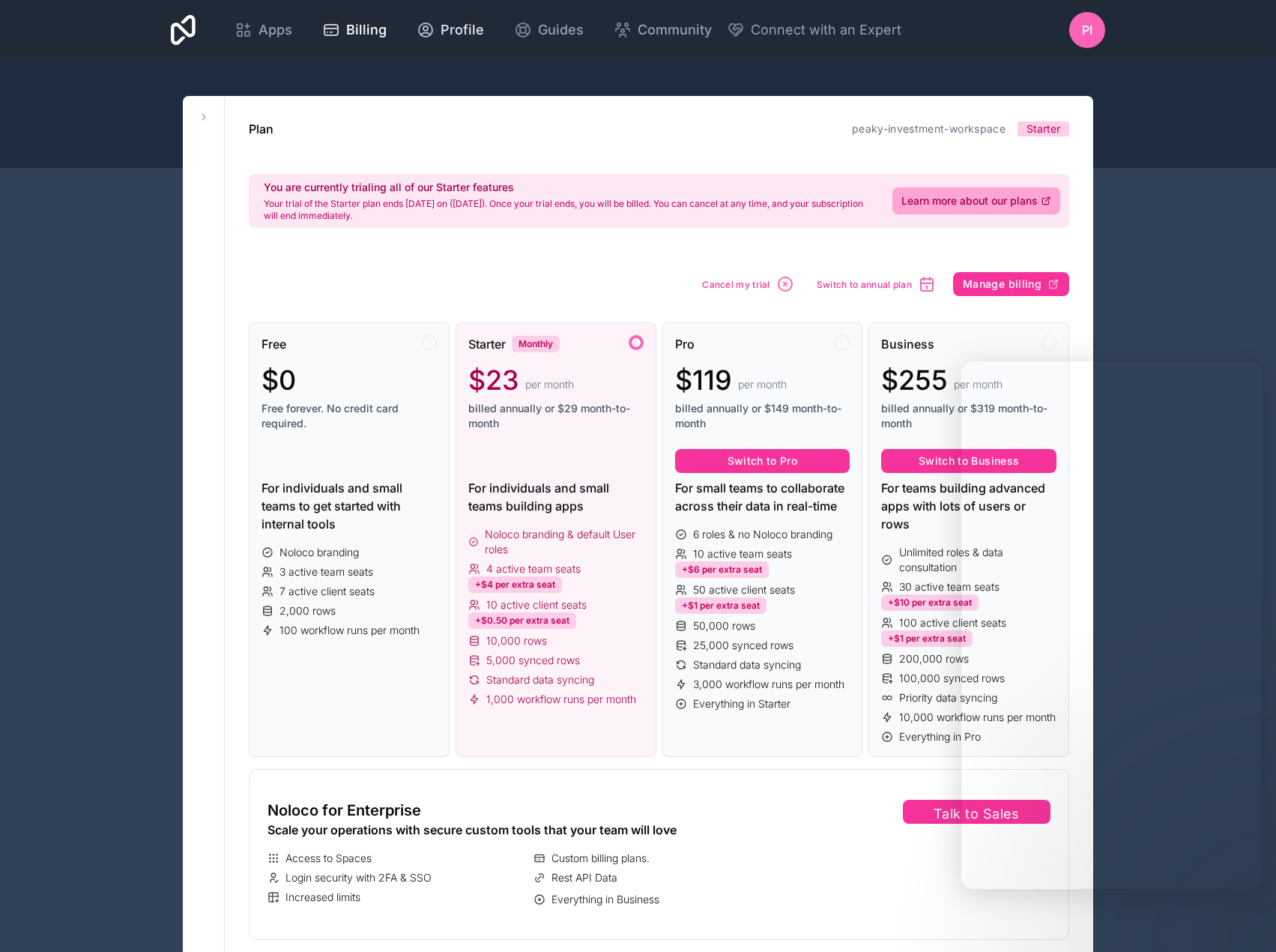
click at [448, 29] on span "Profile" at bounding box center [462, 30] width 43 height 21
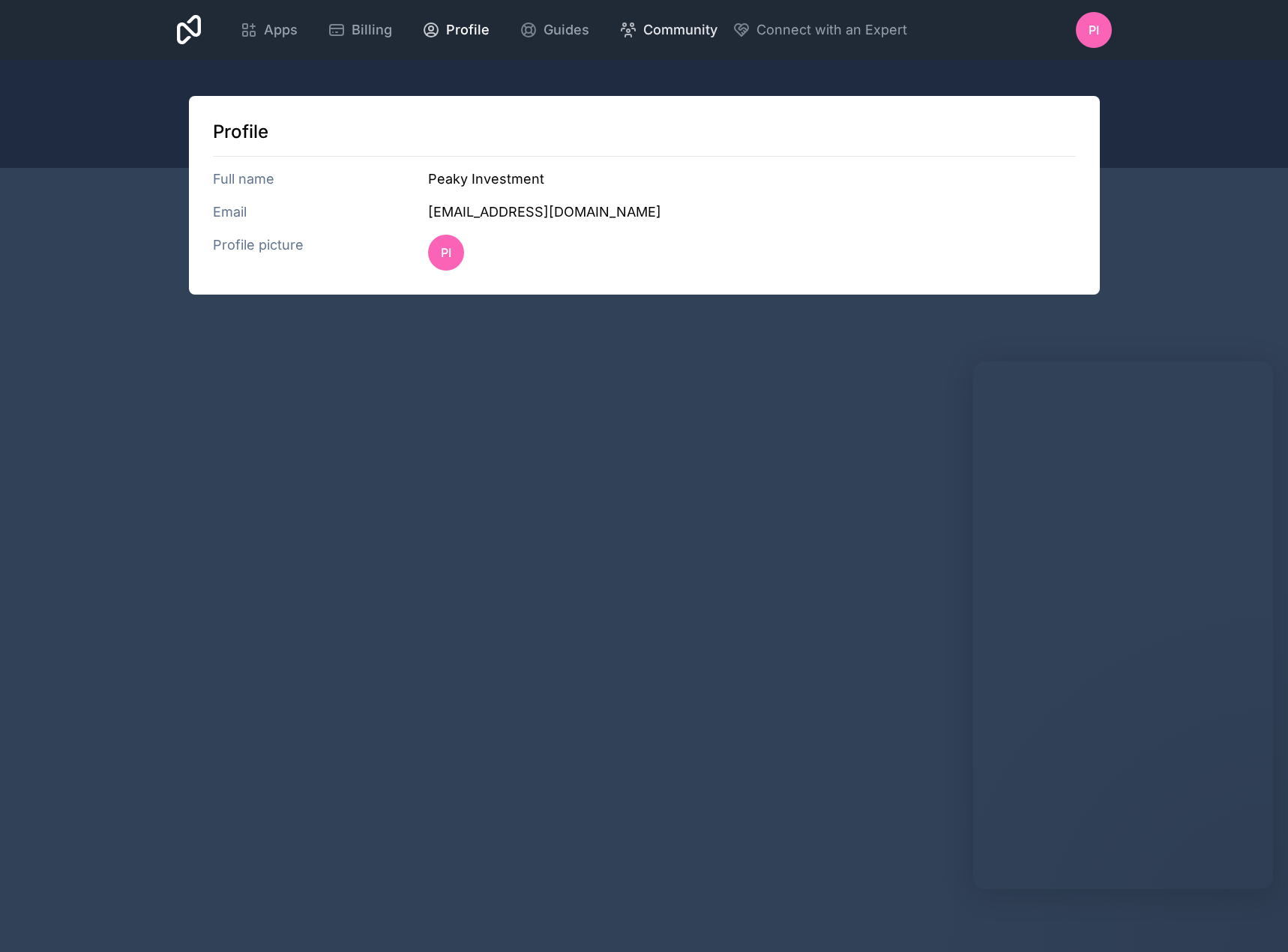
click at [677, 31] on span "Community" at bounding box center [680, 30] width 74 height 21
click at [1081, 27] on div "PI" at bounding box center [1093, 30] width 36 height 36
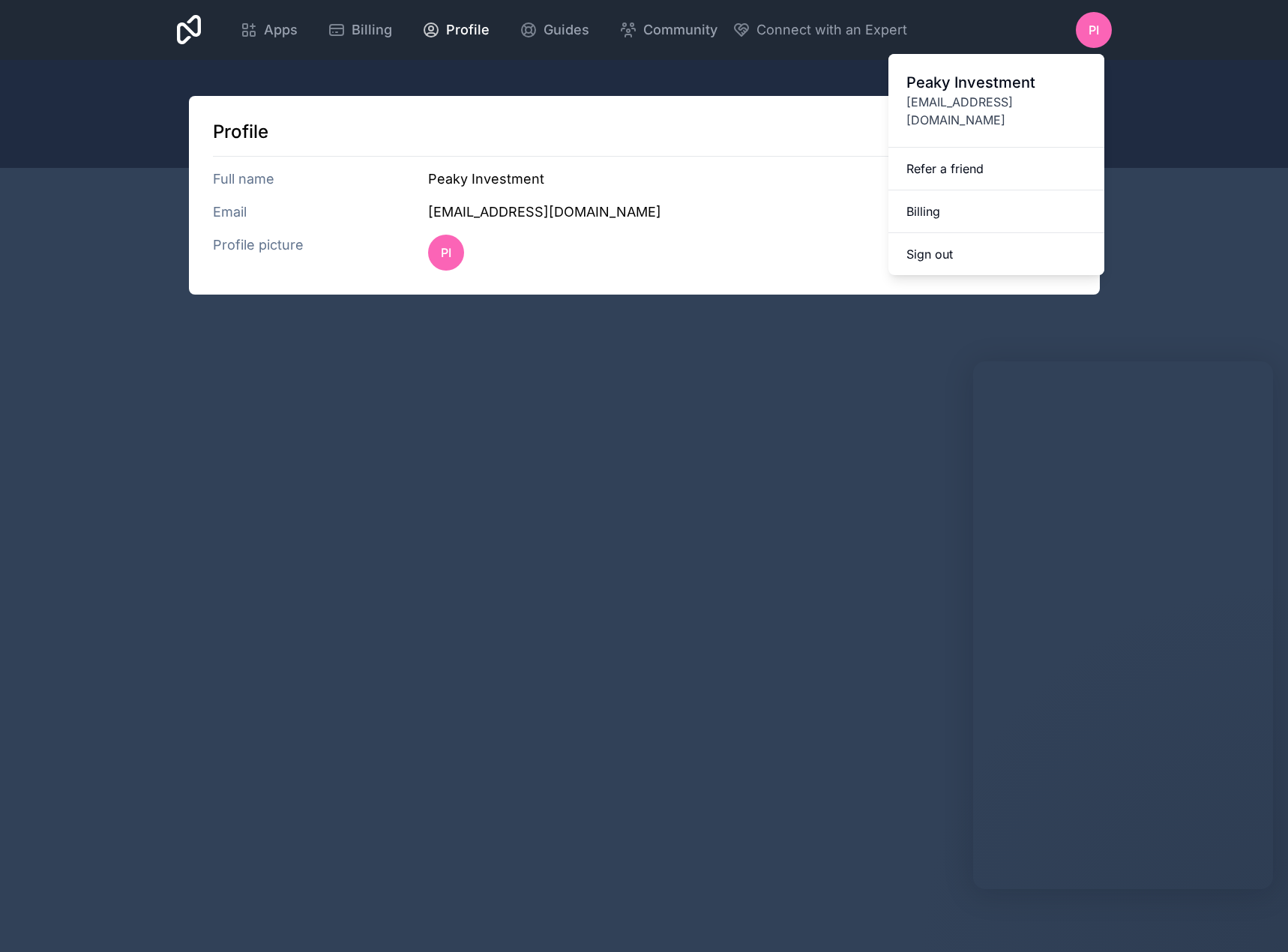
click at [1090, 33] on span "PI" at bounding box center [1093, 30] width 10 height 18
click at [193, 15] on icon at bounding box center [189, 30] width 25 height 36
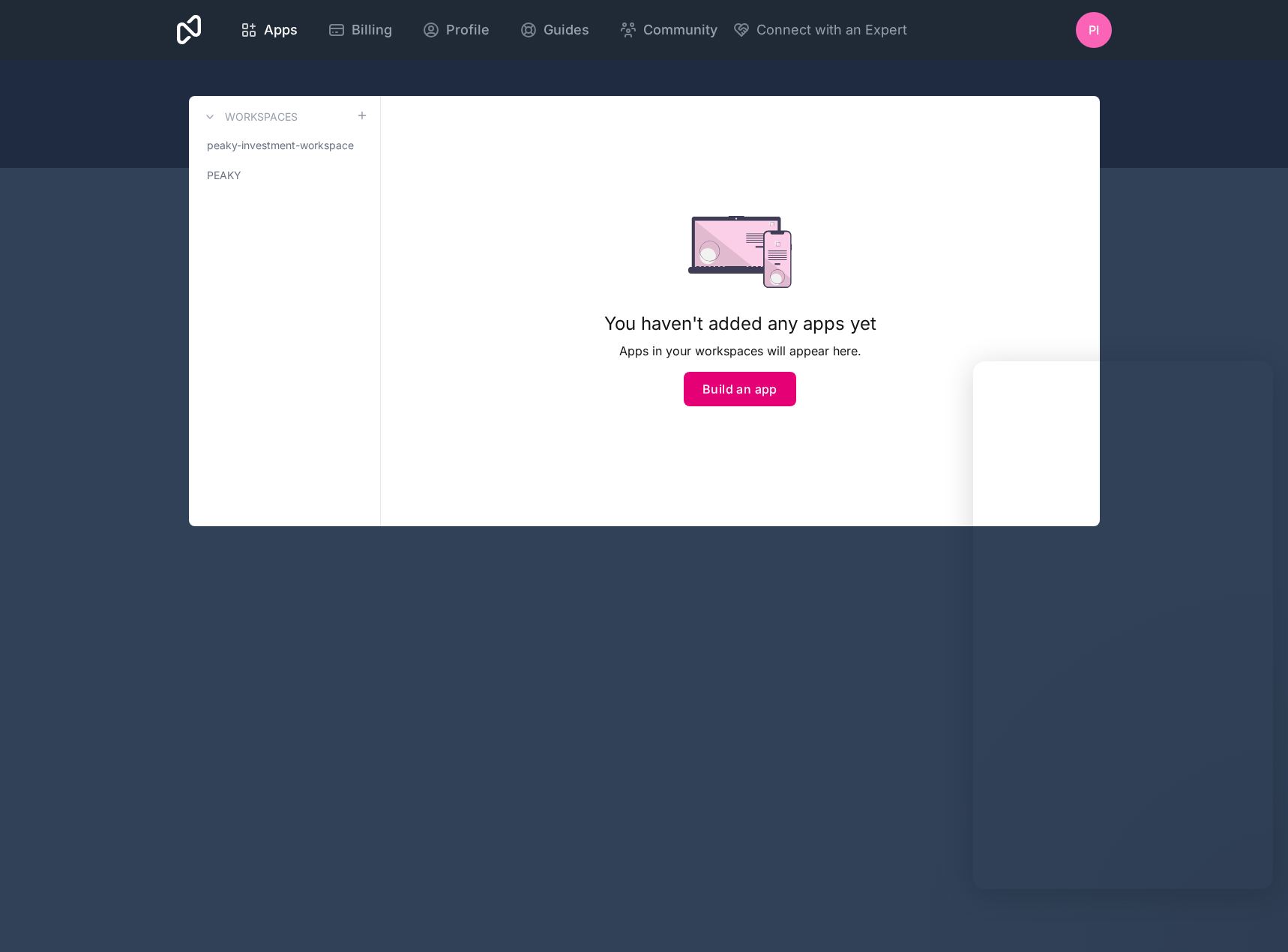
click at [732, 395] on button "Build an app" at bounding box center [740, 388] width 112 height 34
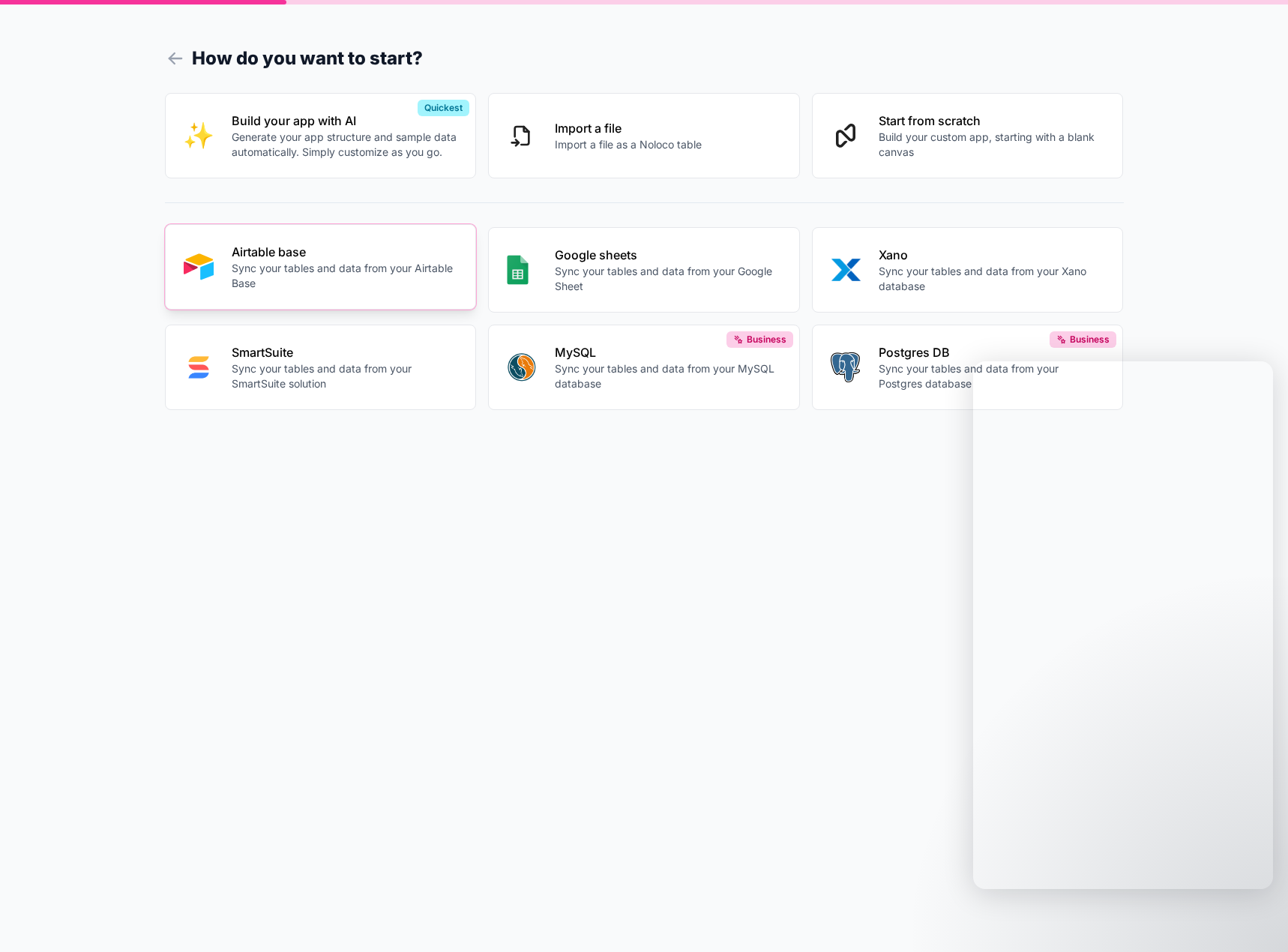
click at [336, 289] on p "Sync your tables and data from your Airtable Base" at bounding box center [344, 275] width 227 height 30
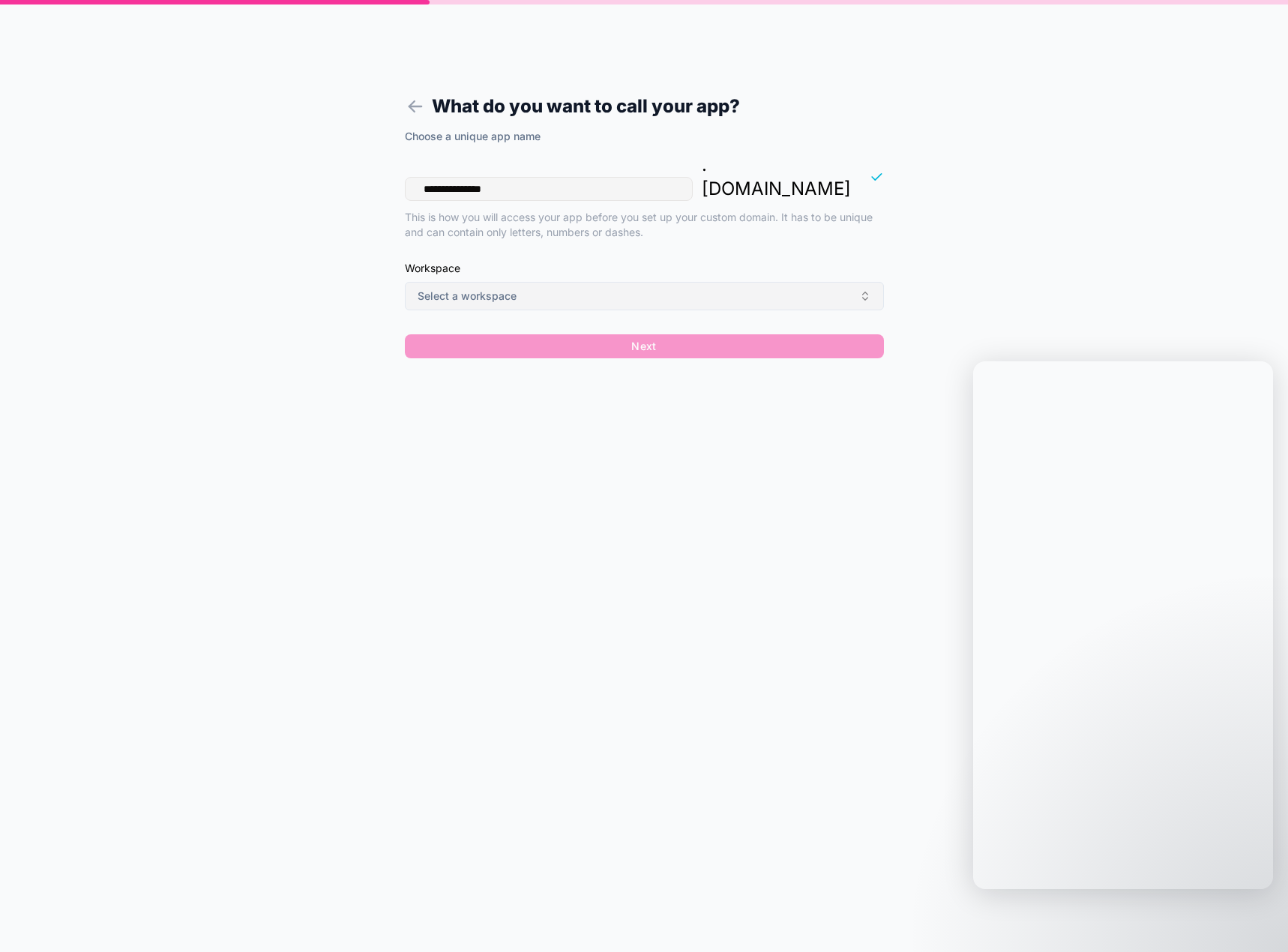
click at [622, 282] on button "Select a workspace" at bounding box center [644, 296] width 479 height 29
click at [602, 361] on div "PEAKY" at bounding box center [644, 357] width 208 height 24
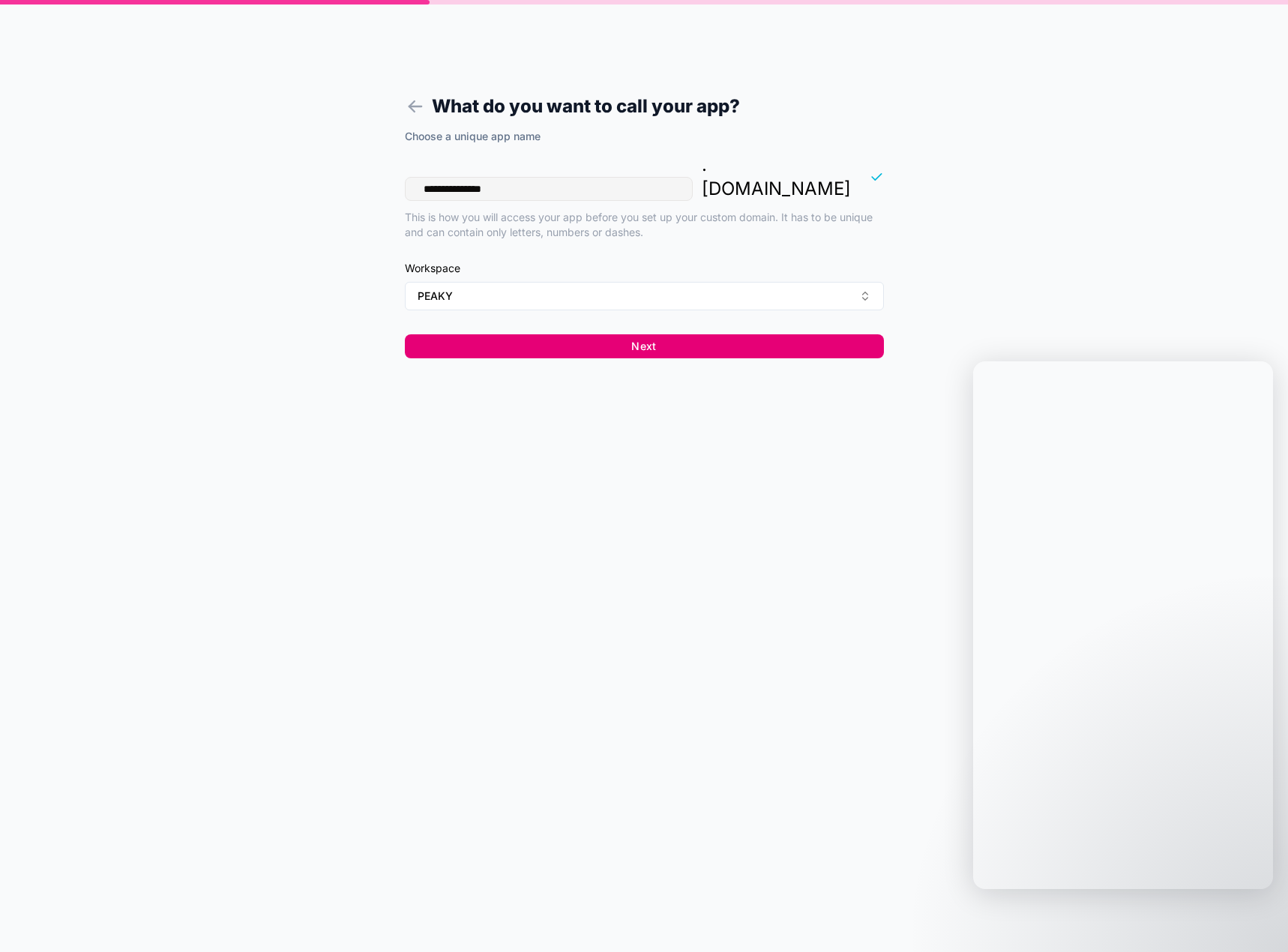
click at [594, 334] on button "Next" at bounding box center [644, 346] width 479 height 24
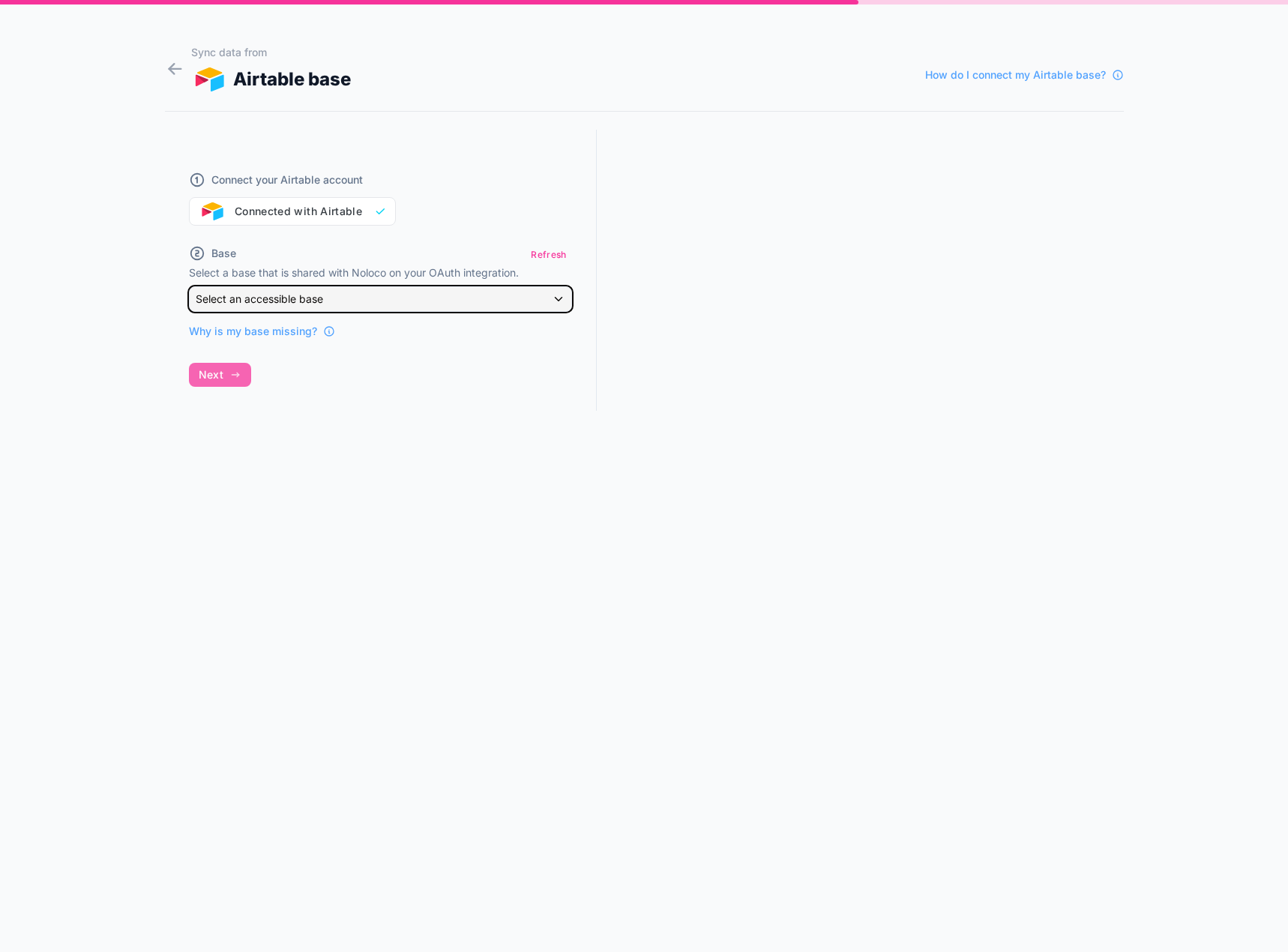
click at [345, 302] on div "Select an accessible base" at bounding box center [380, 299] width 381 height 24
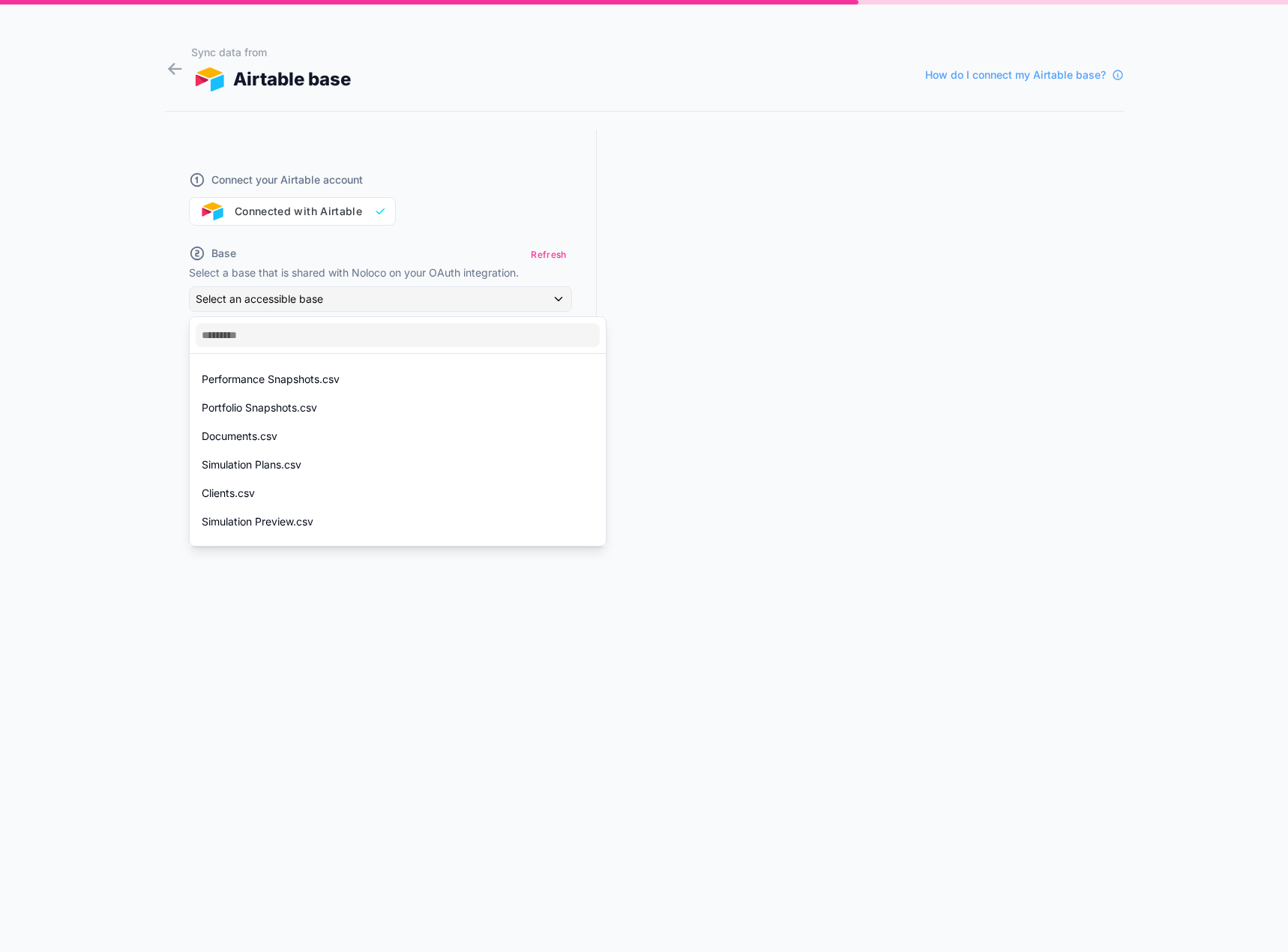
click at [356, 303] on div at bounding box center [644, 476] width 1288 height 952
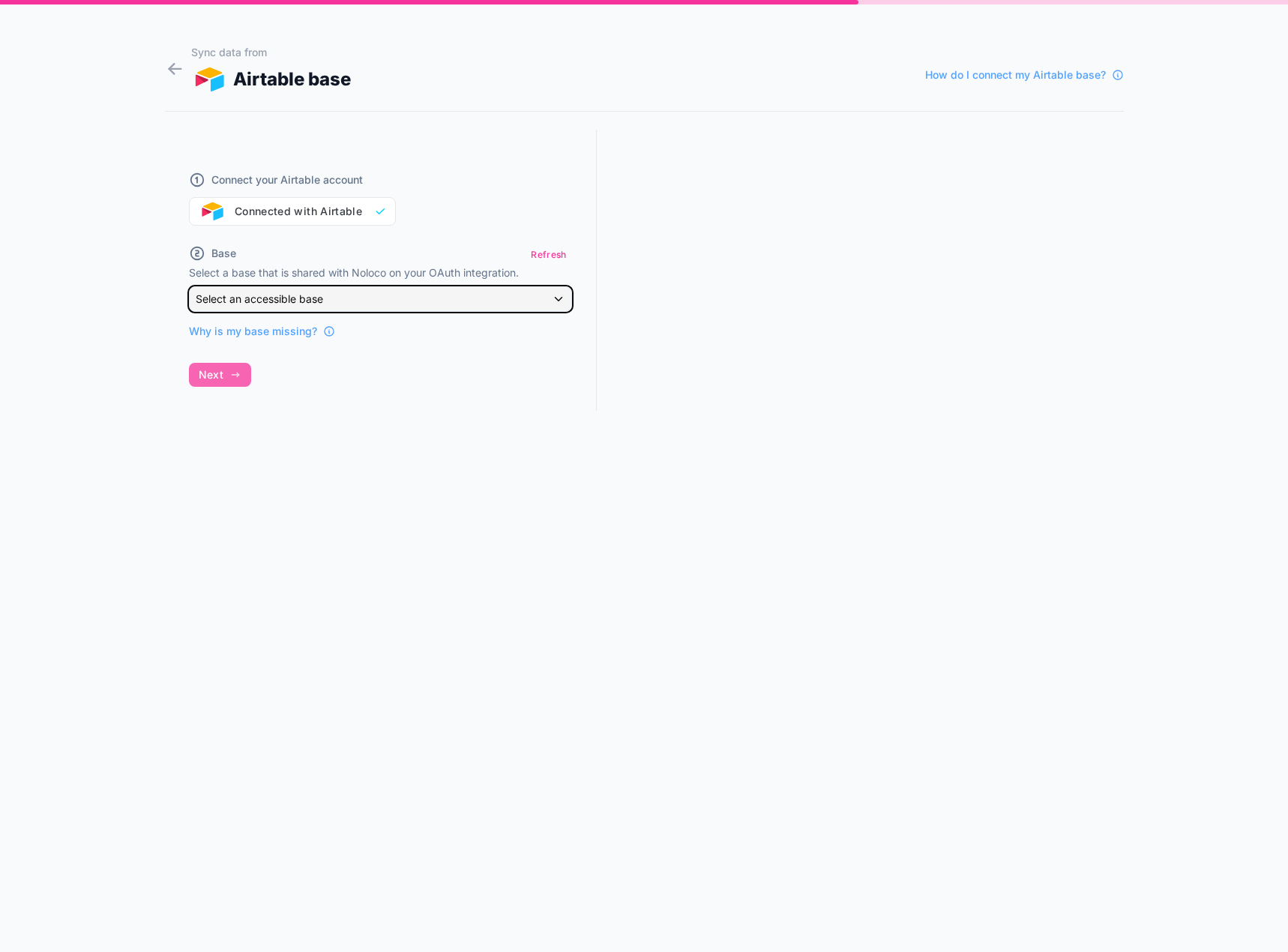
click at [361, 304] on div "Select an accessible base" at bounding box center [380, 299] width 381 height 24
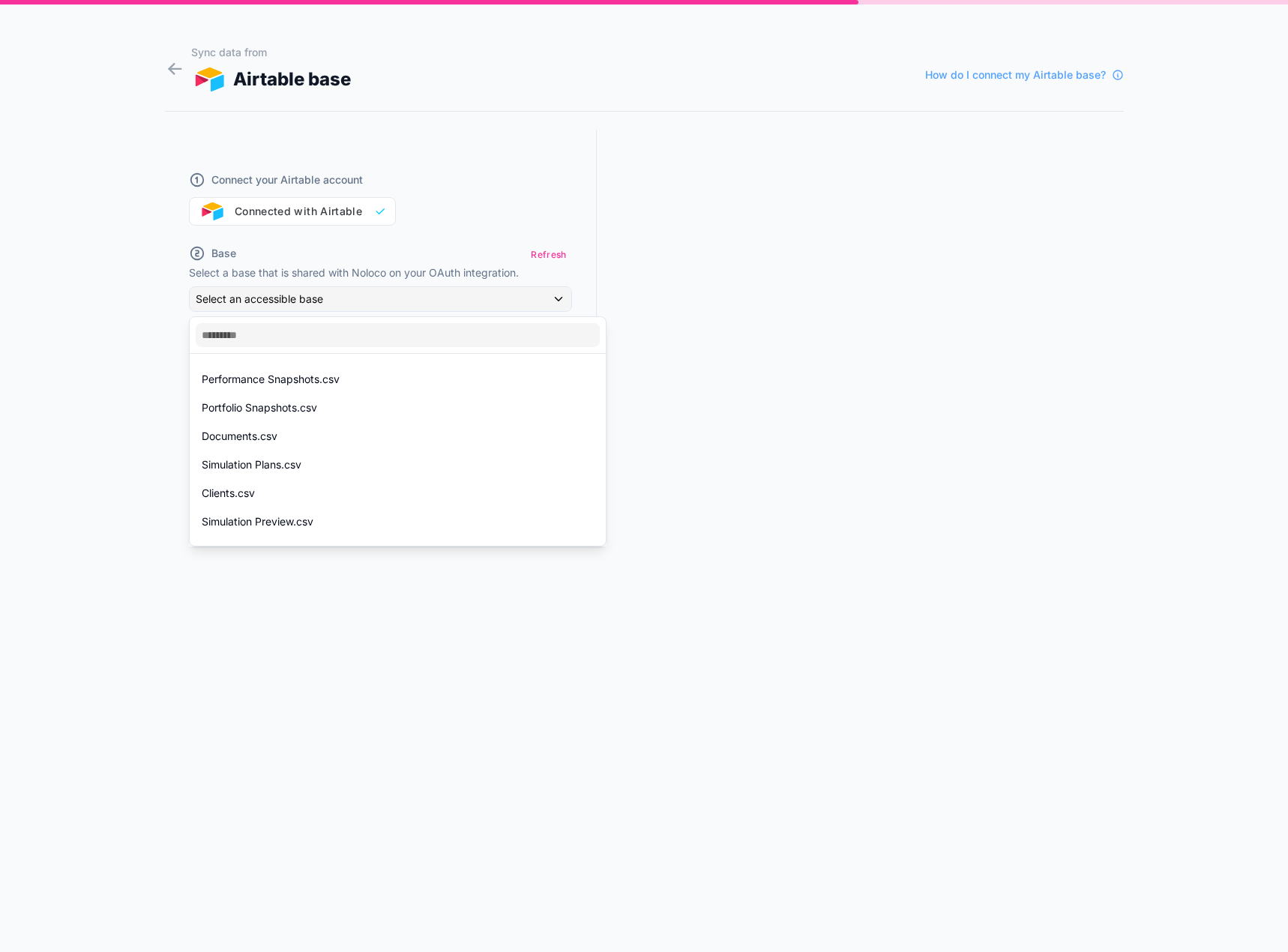
click at [384, 306] on div at bounding box center [644, 476] width 1288 height 952
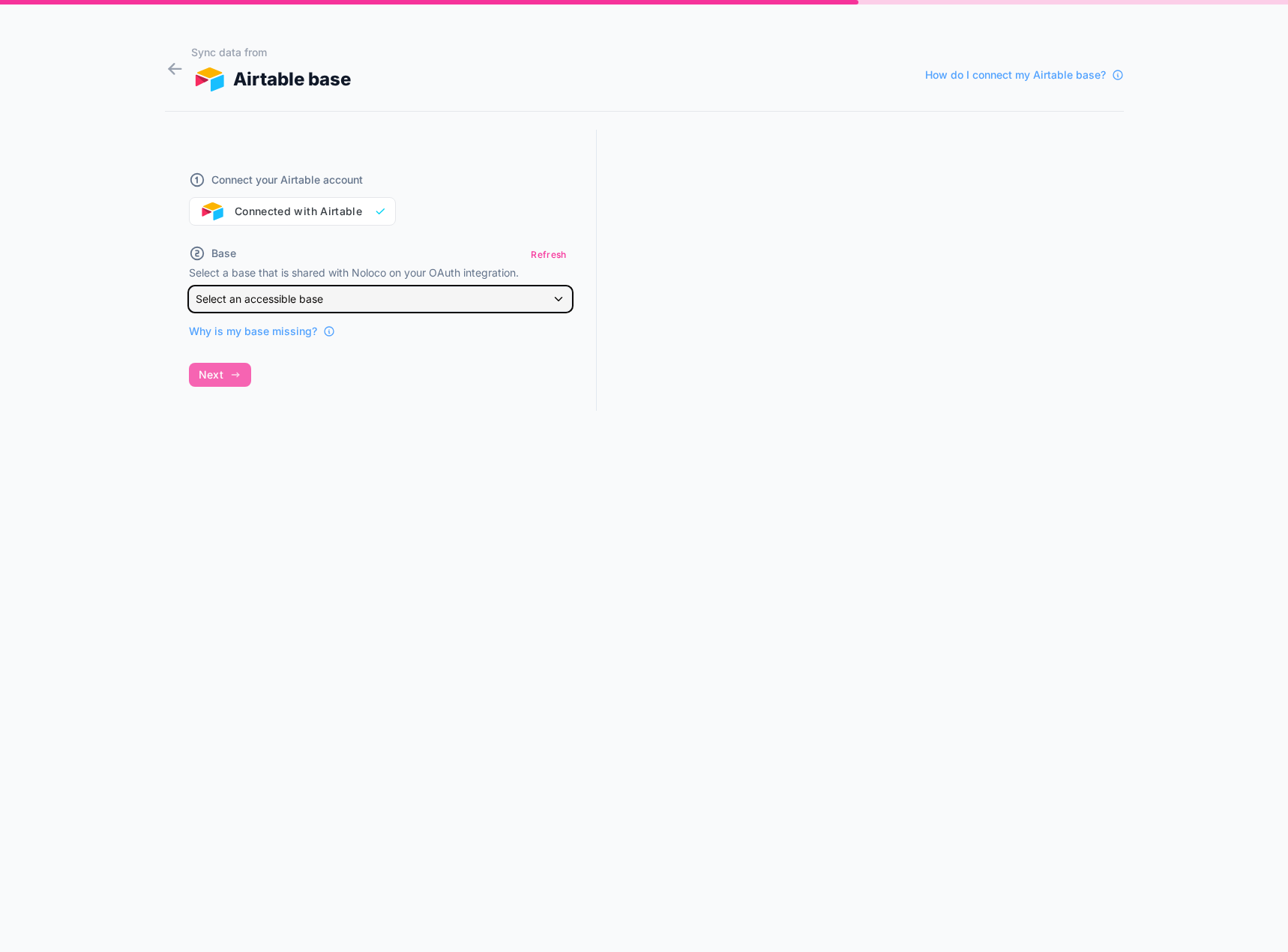
click at [466, 298] on div "Select an accessible base" at bounding box center [380, 299] width 381 height 24
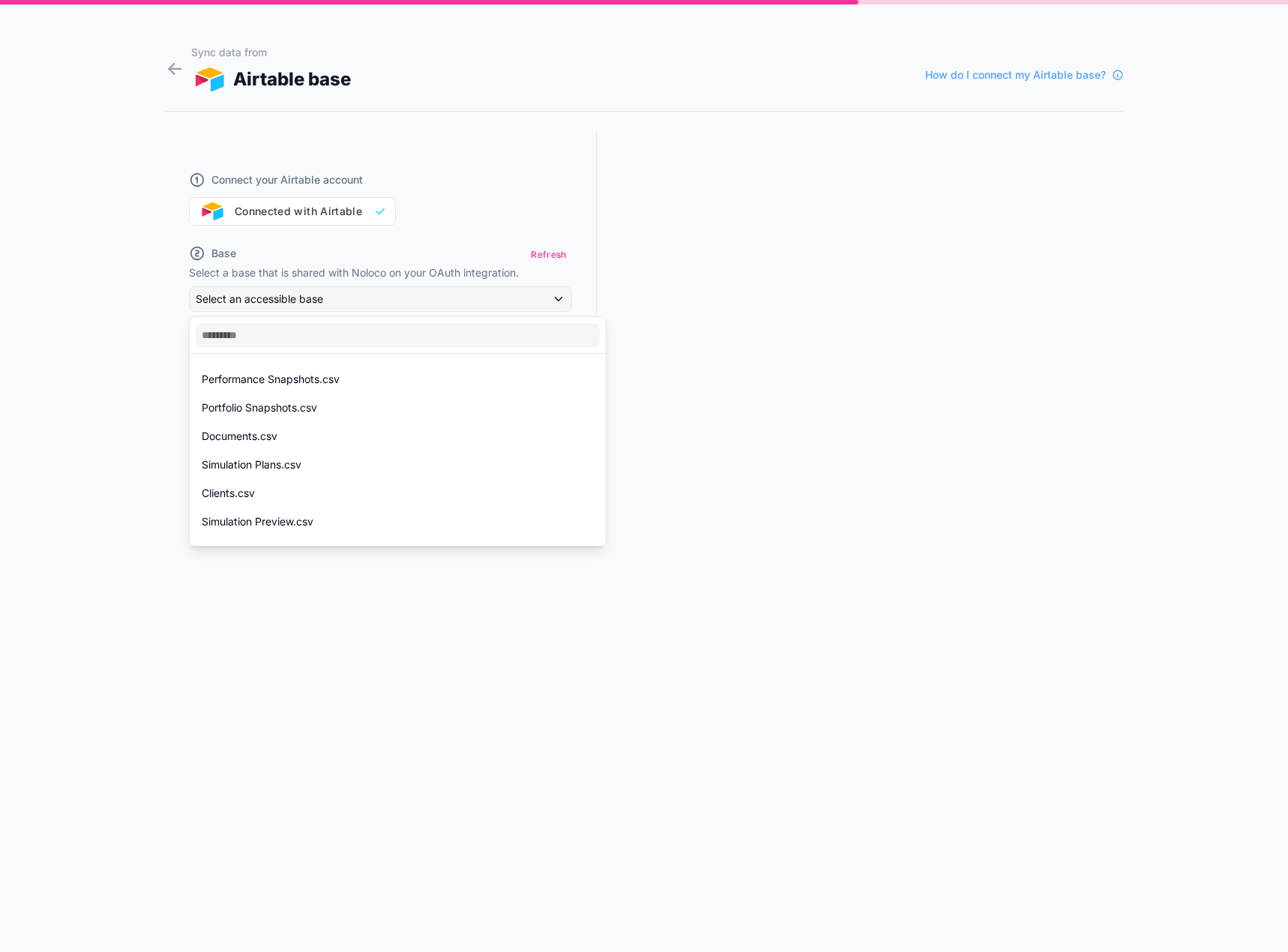
click at [835, 430] on div at bounding box center [644, 476] width 1288 height 952
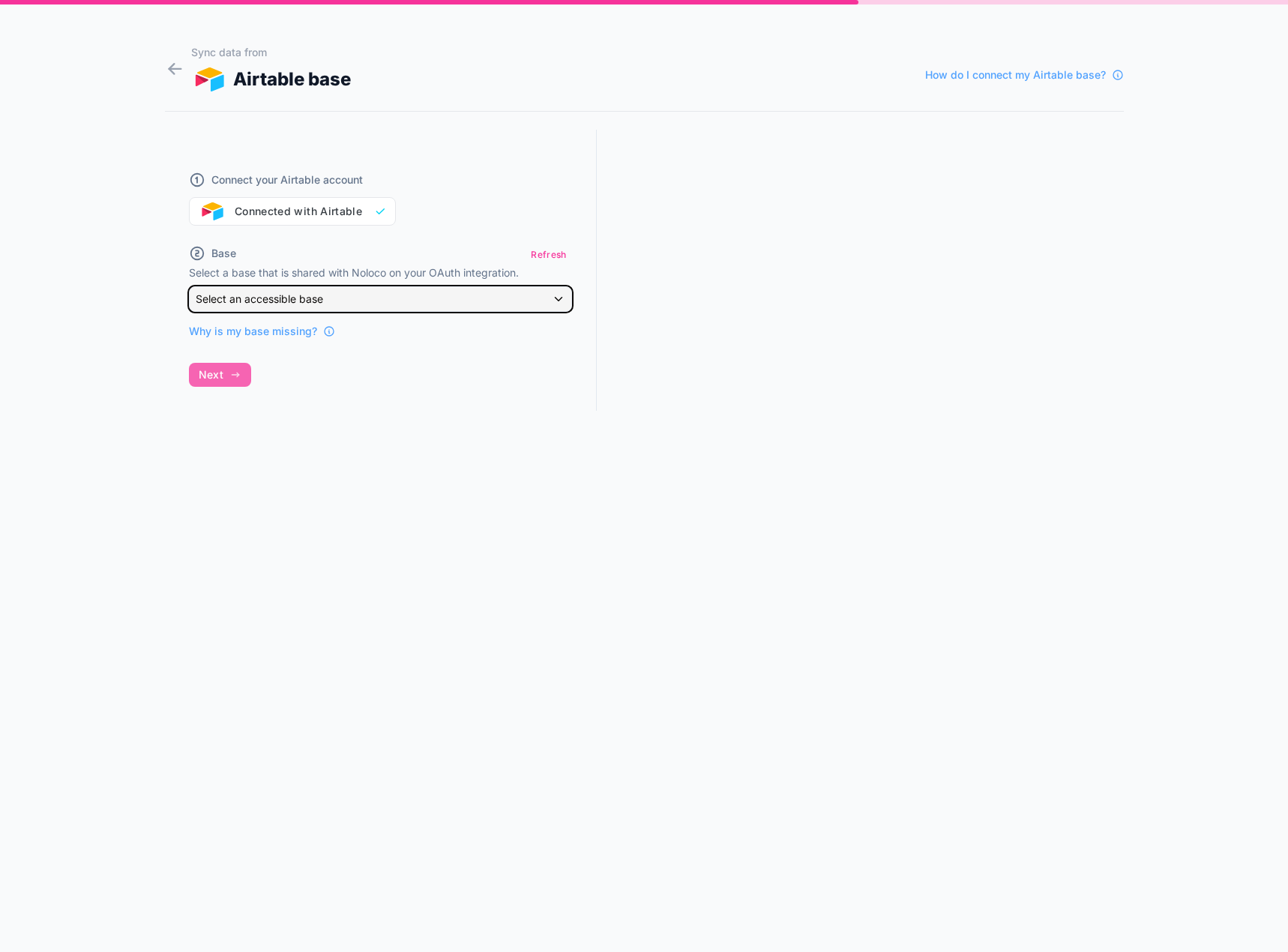
click at [298, 303] on span "Select an accessible base" at bounding box center [259, 299] width 127 height 13
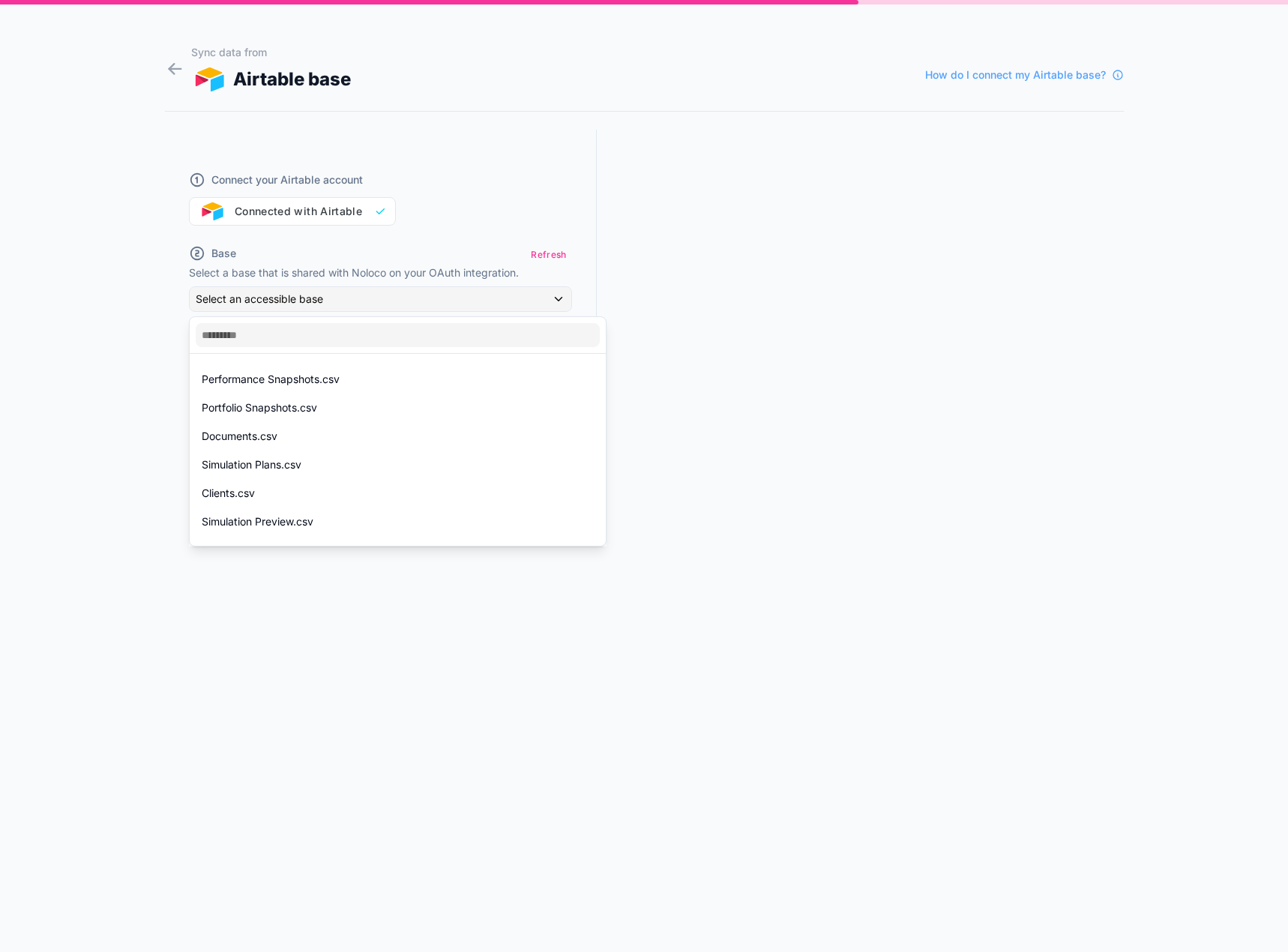
click at [370, 303] on div at bounding box center [644, 476] width 1288 height 952
click at [354, 217] on div "Connect your Airtable account Connected with Airtable" at bounding box center [380, 190] width 383 height 72
click at [367, 215] on div "Connect your Airtable account Connected with Airtable" at bounding box center [380, 190] width 383 height 72
click at [382, 211] on div "Connect your Airtable account Connected with Airtable" at bounding box center [380, 190] width 383 height 72
click at [321, 216] on div "Connect your Airtable account Connected with Airtable" at bounding box center [380, 190] width 383 height 72
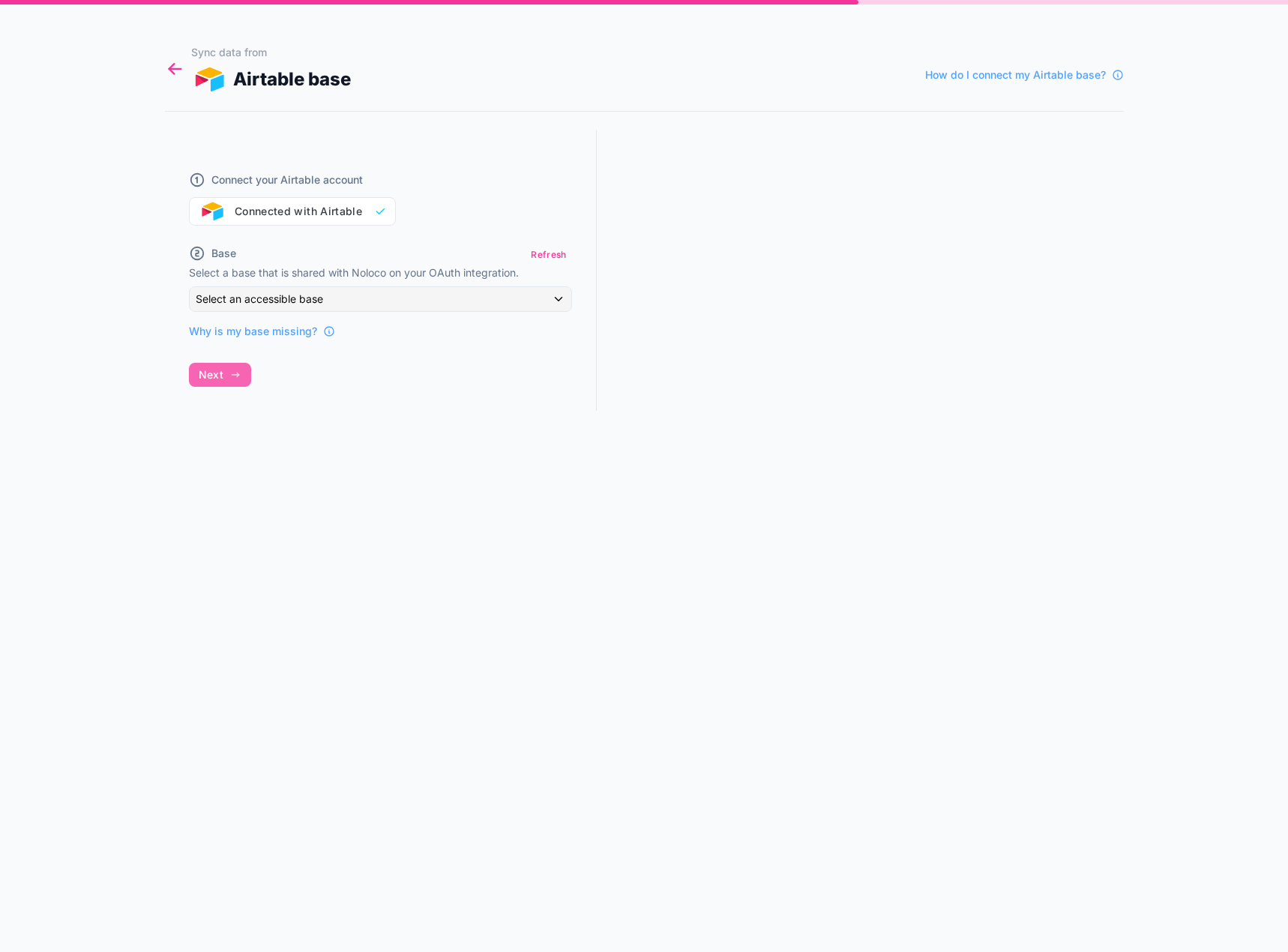
click at [170, 61] on icon at bounding box center [175, 69] width 20 height 21
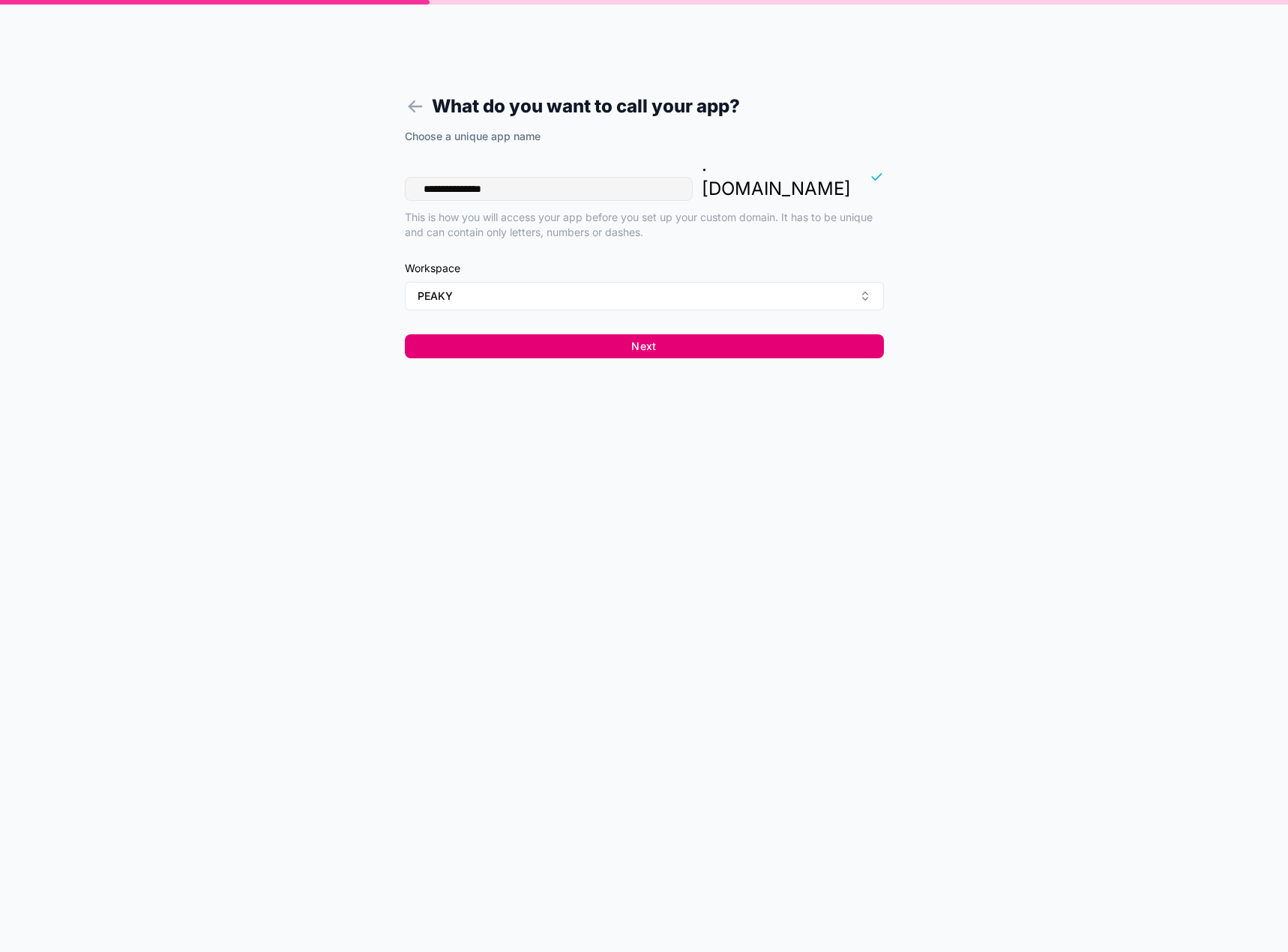
click at [594, 334] on button "Next" at bounding box center [644, 346] width 479 height 24
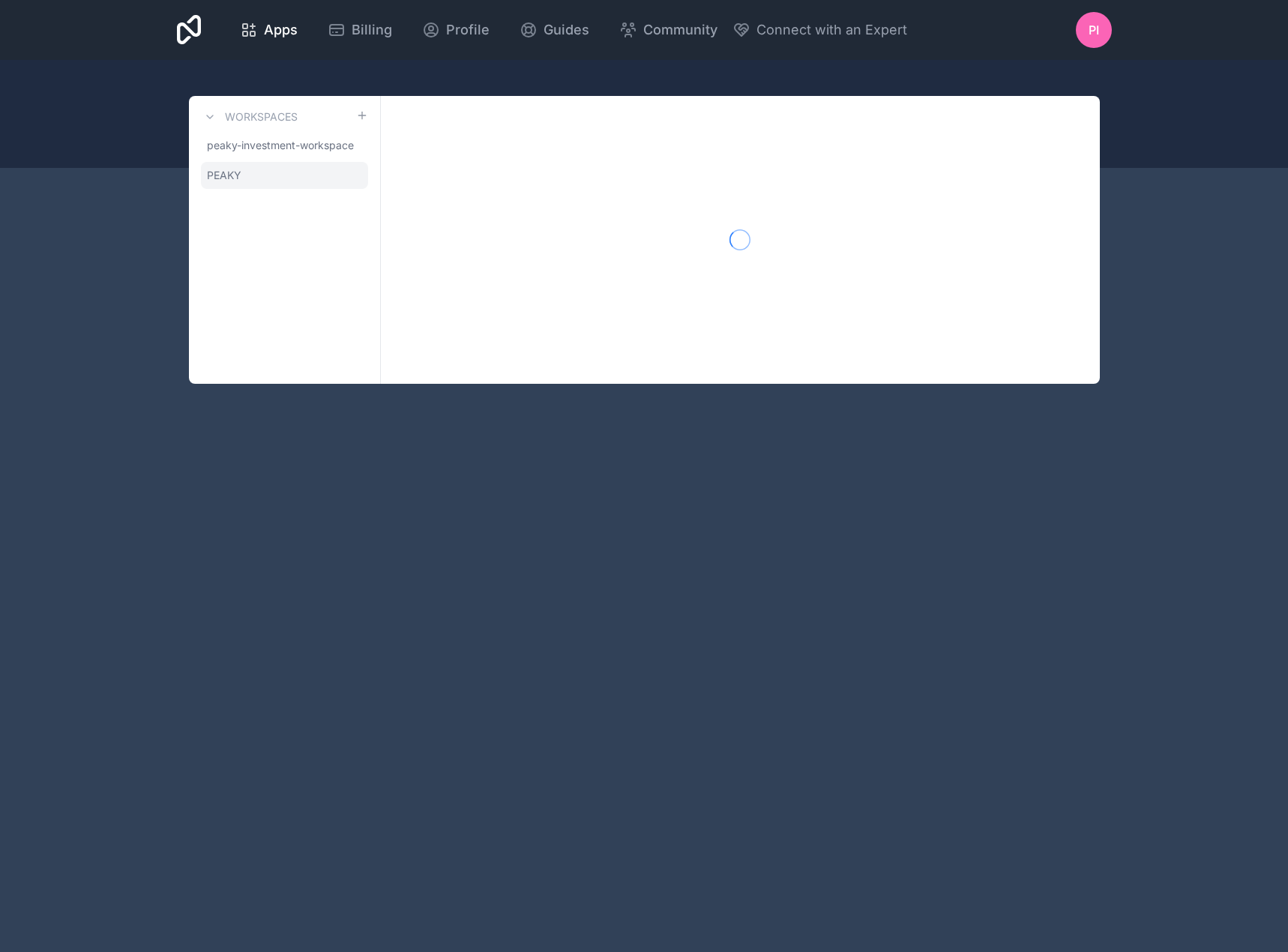
click at [279, 179] on link "PEAKY" at bounding box center [284, 175] width 167 height 27
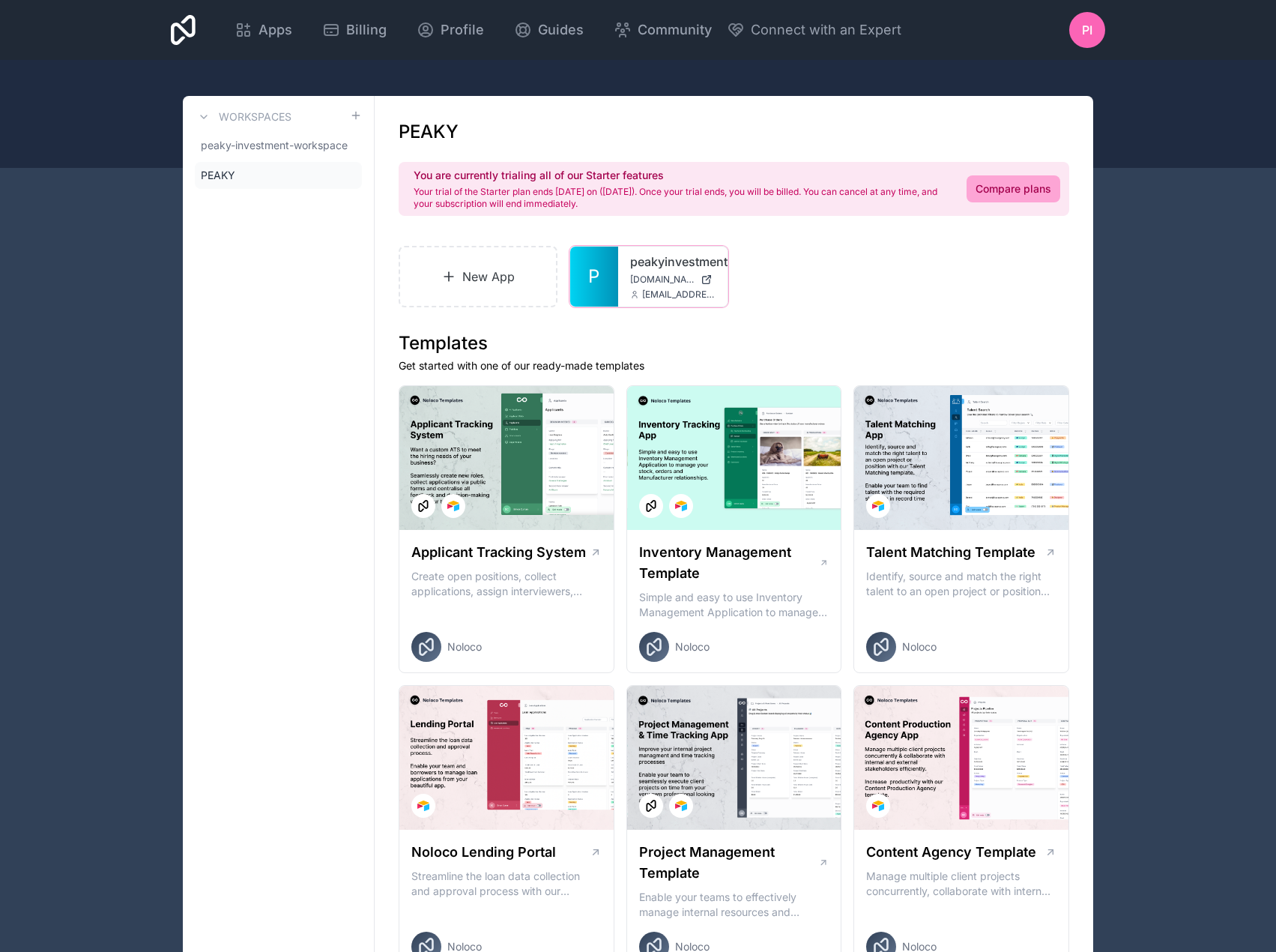
click at [0, 0] on icon at bounding box center [0, 0] width 0 height 0
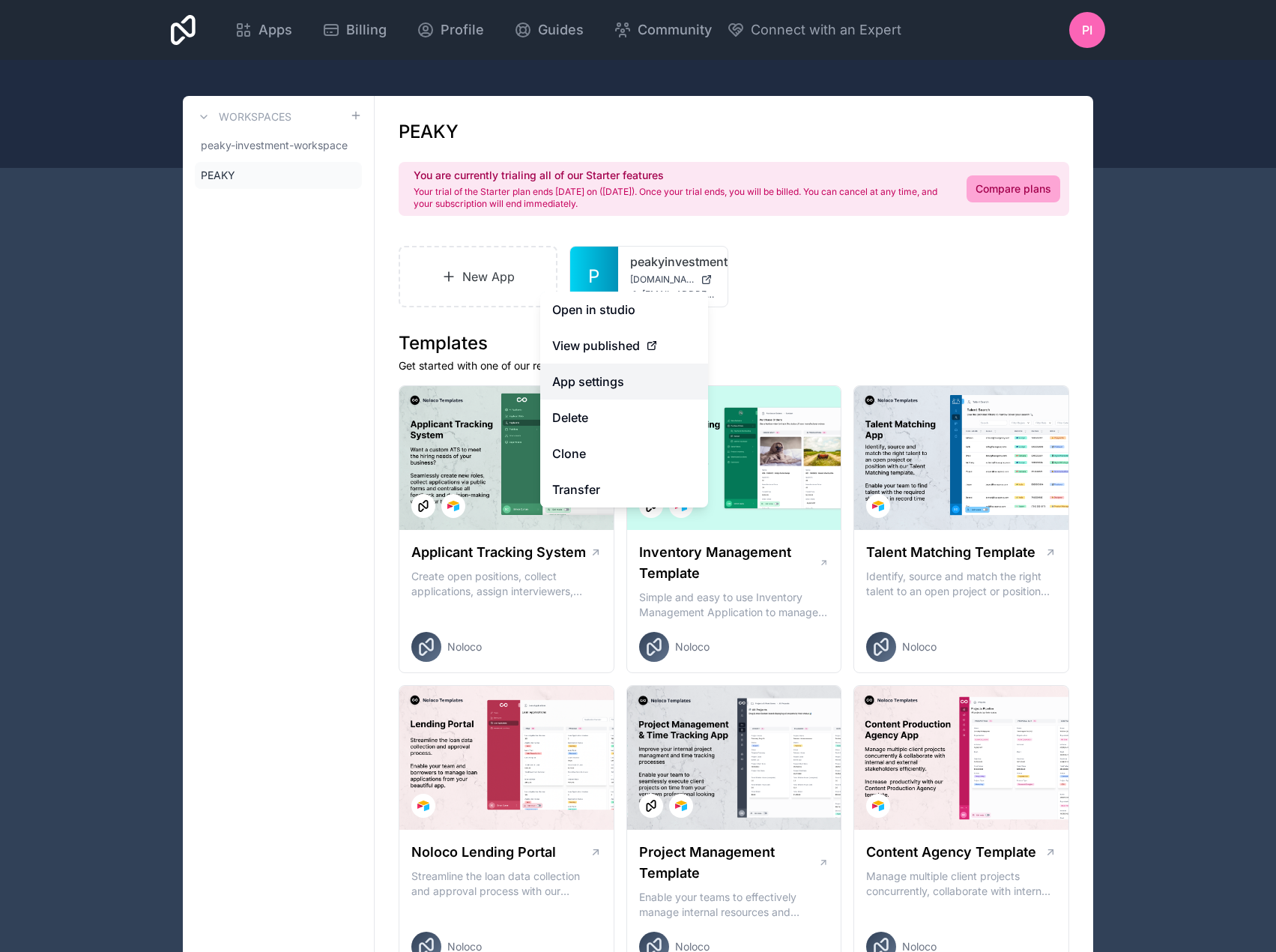
click at [633, 378] on link "App settings" at bounding box center [624, 381] width 168 height 36
